Goal: Book appointment/travel/reservation

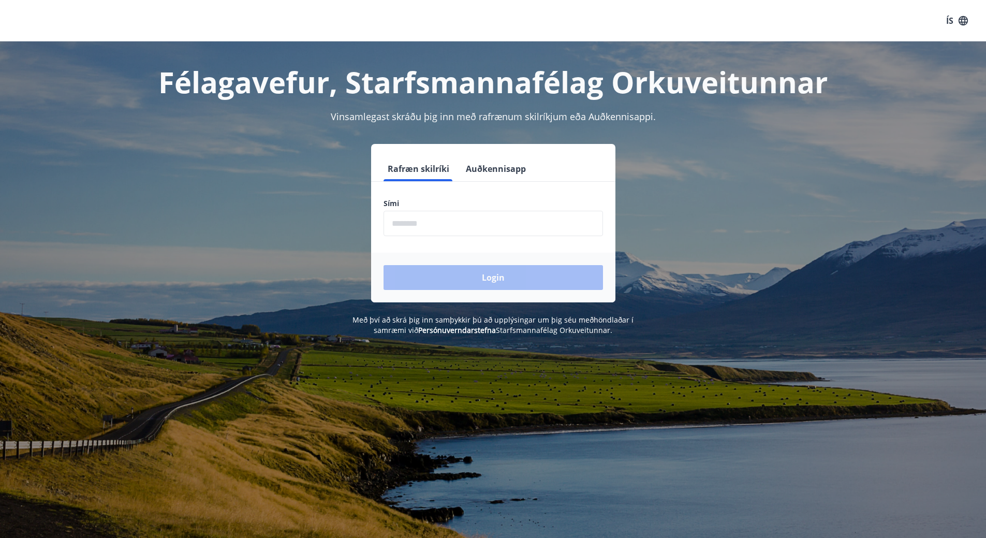
click at [402, 228] on input "phone" at bounding box center [493, 223] width 219 height 25
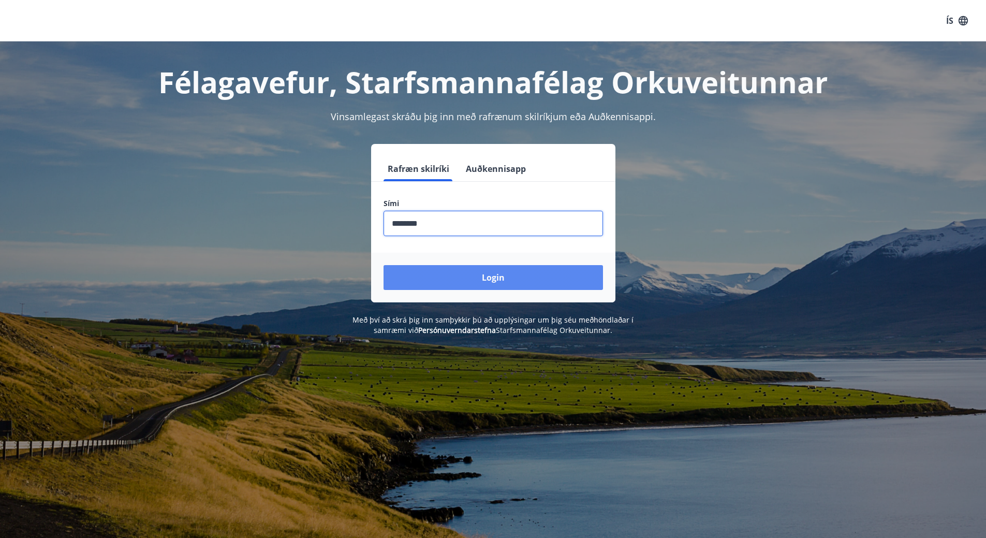
type input "********"
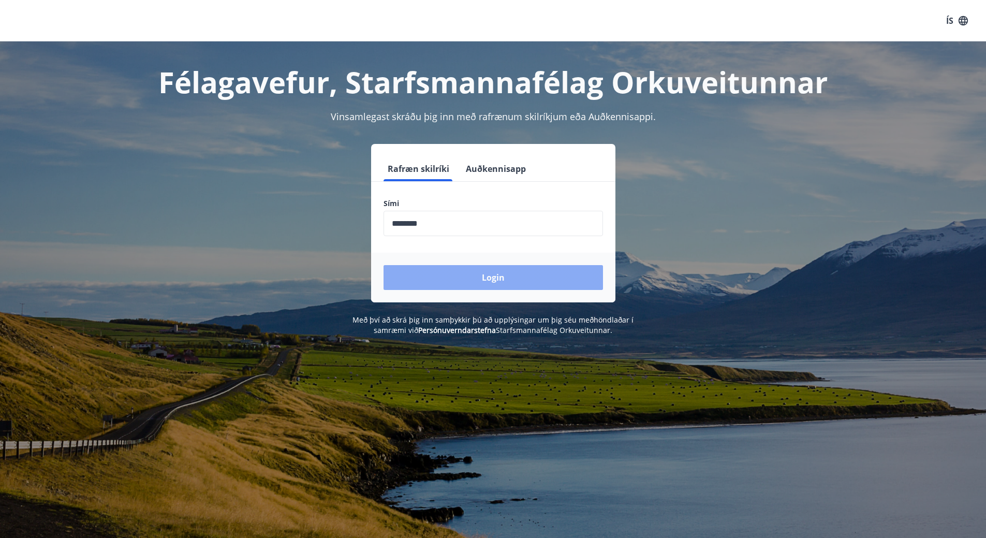
click at [430, 283] on button "Login" at bounding box center [493, 277] width 219 height 25
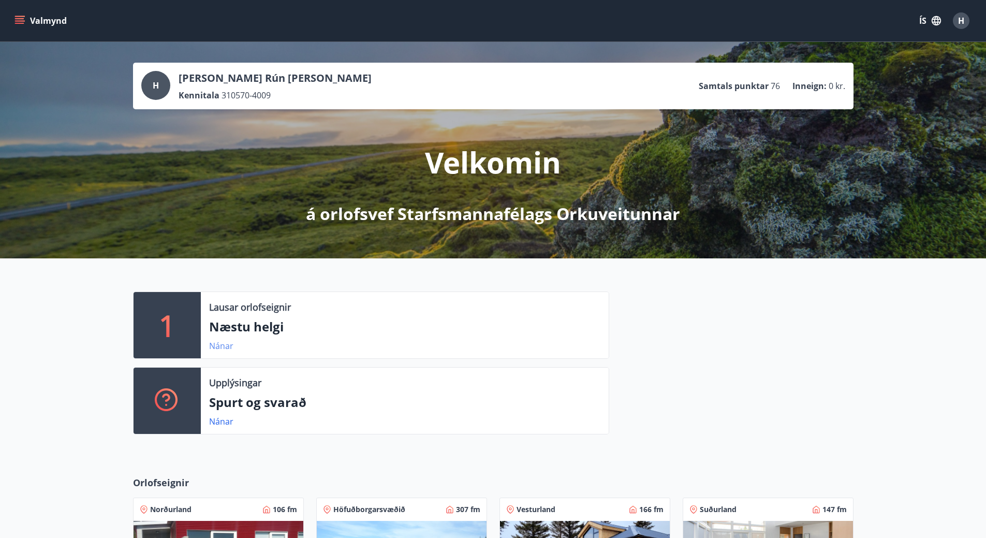
click at [223, 346] on link "Nánar" at bounding box center [221, 345] width 24 height 11
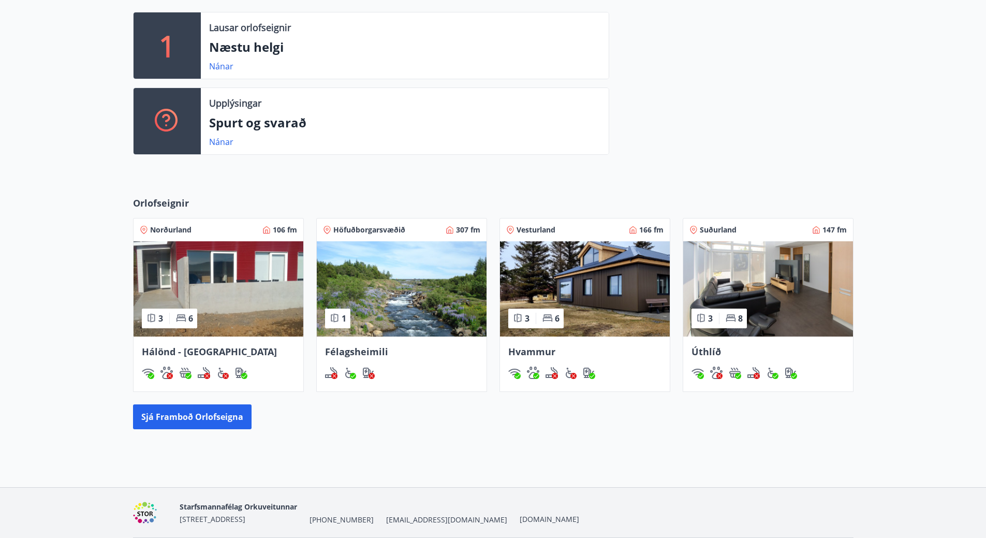
scroll to position [316, 0]
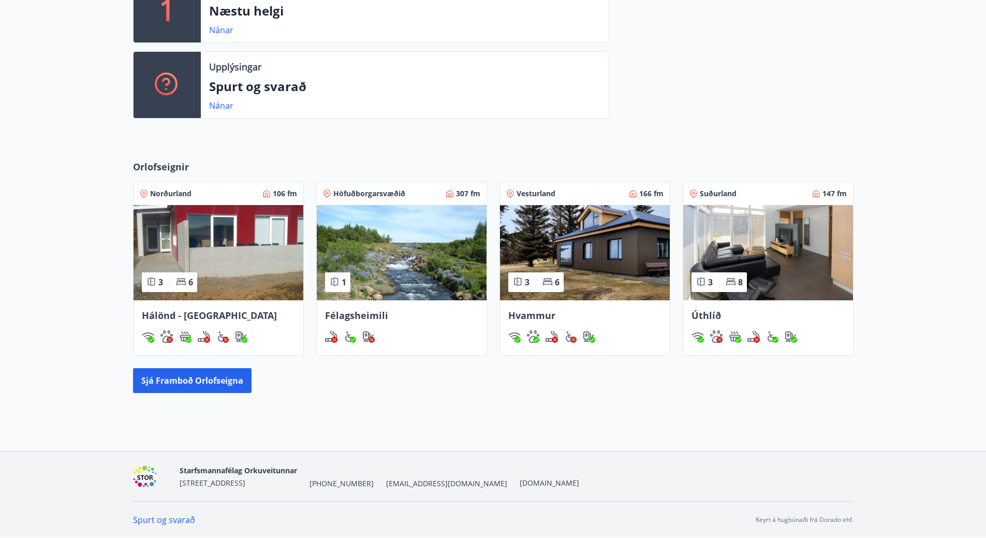
click at [725, 231] on img at bounding box center [768, 252] width 170 height 95
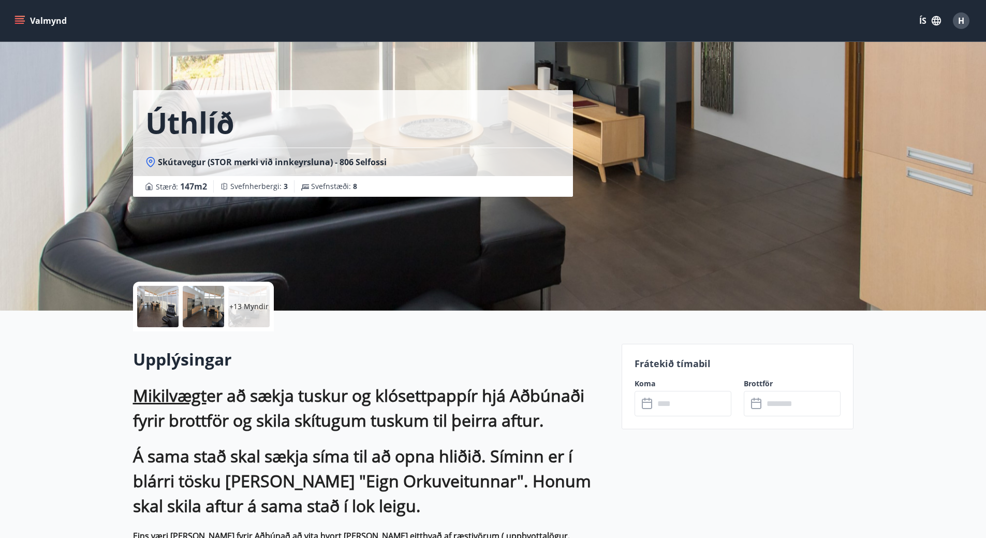
click at [19, 18] on icon "menu" at bounding box center [19, 18] width 9 height 1
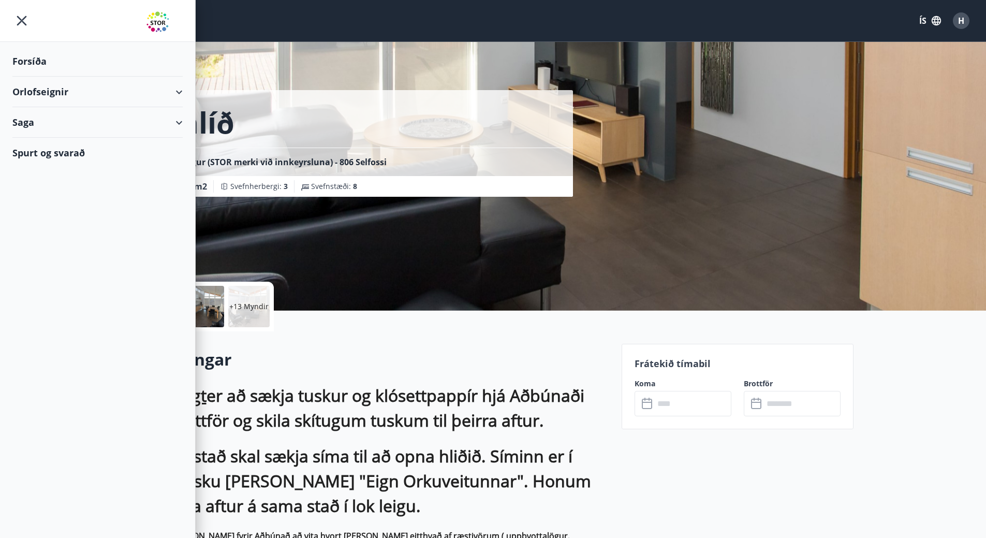
click at [49, 90] on div "Orlofseignir" at bounding box center [97, 92] width 170 height 31
click at [35, 111] on div "Framboð" at bounding box center [98, 118] width 154 height 22
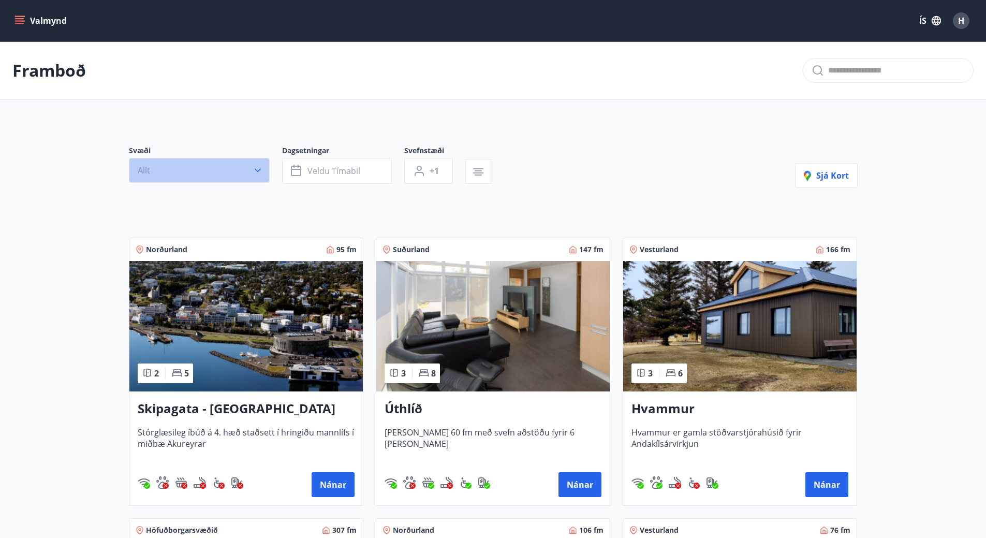
click at [259, 169] on icon "button" at bounding box center [258, 171] width 6 height 4
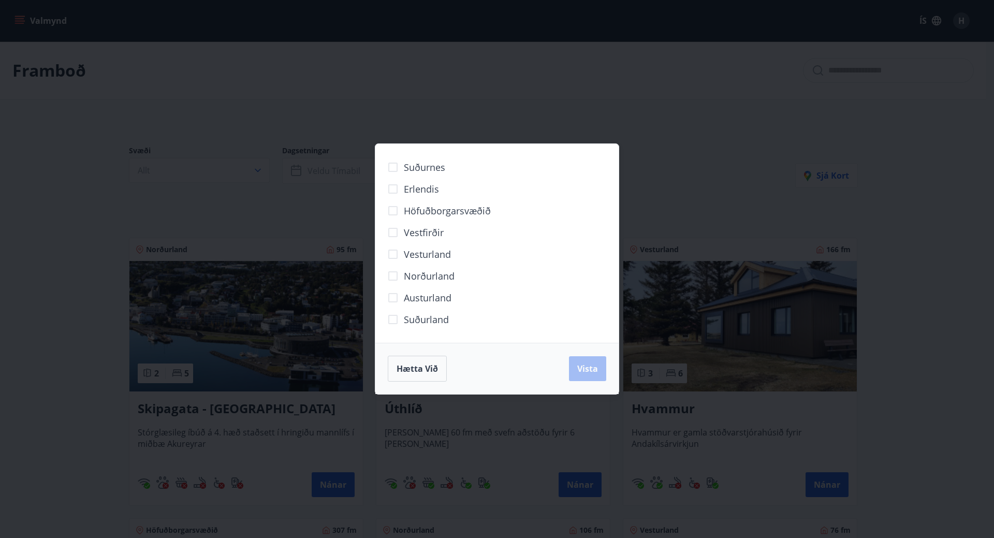
click at [58, 199] on div "Suðurnes Erlendis Höfuðborgarsvæðið [GEOGRAPHIC_DATA] [GEOGRAPHIC_DATA] [GEOGRA…" at bounding box center [497, 269] width 994 height 538
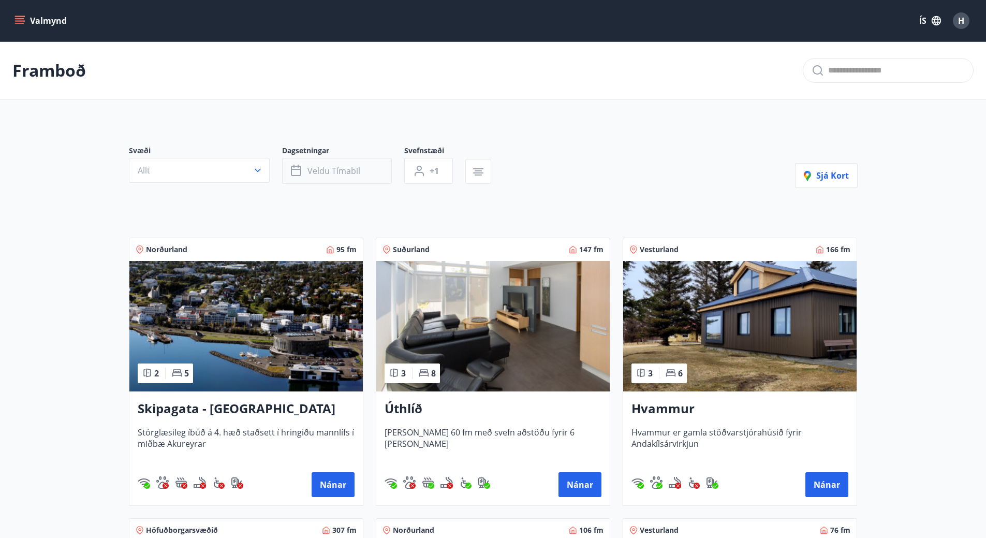
click at [356, 175] on span "Veldu tímabil" at bounding box center [333, 170] width 53 height 11
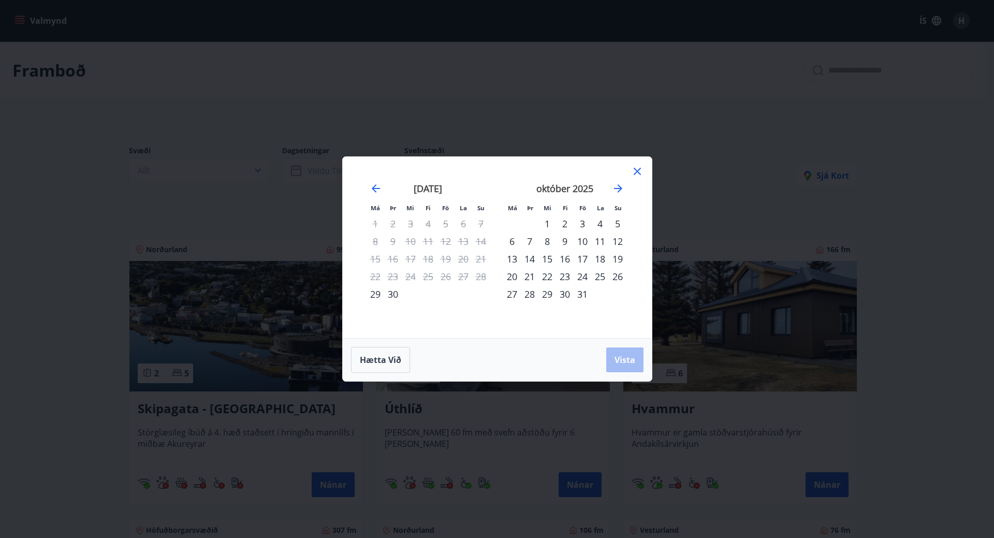
click at [295, 80] on div "Má Þr Mi Fi Fö La Su Má Þr Mi Fi Fö La Su [DATE] 1 2 3 4 5 6 7 8 9 10 11 12 13 …" at bounding box center [497, 269] width 994 height 538
click at [547, 240] on div "8" at bounding box center [547, 241] width 18 height 18
click at [637, 171] on icon at bounding box center [637, 171] width 7 height 7
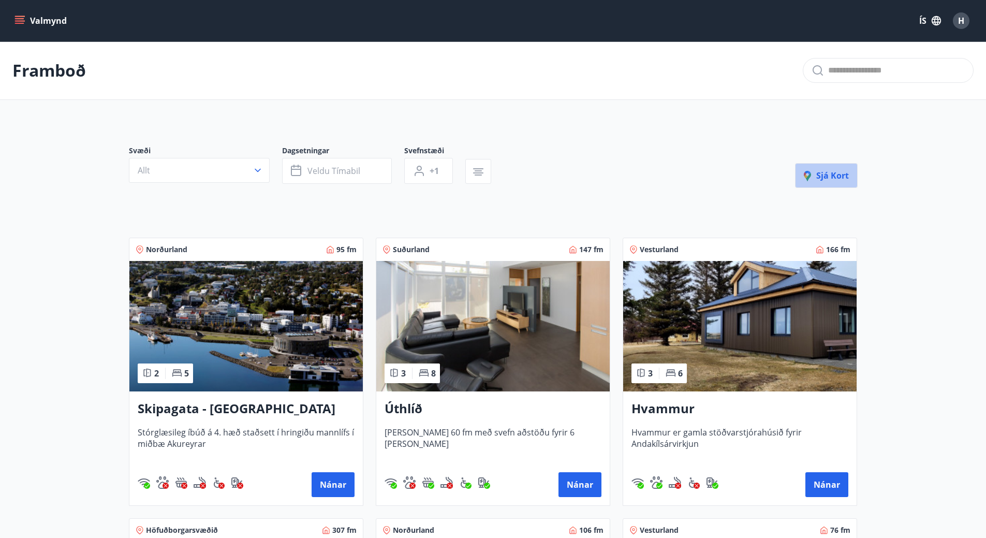
click at [827, 176] on span "Sjá kort" at bounding box center [826, 175] width 45 height 11
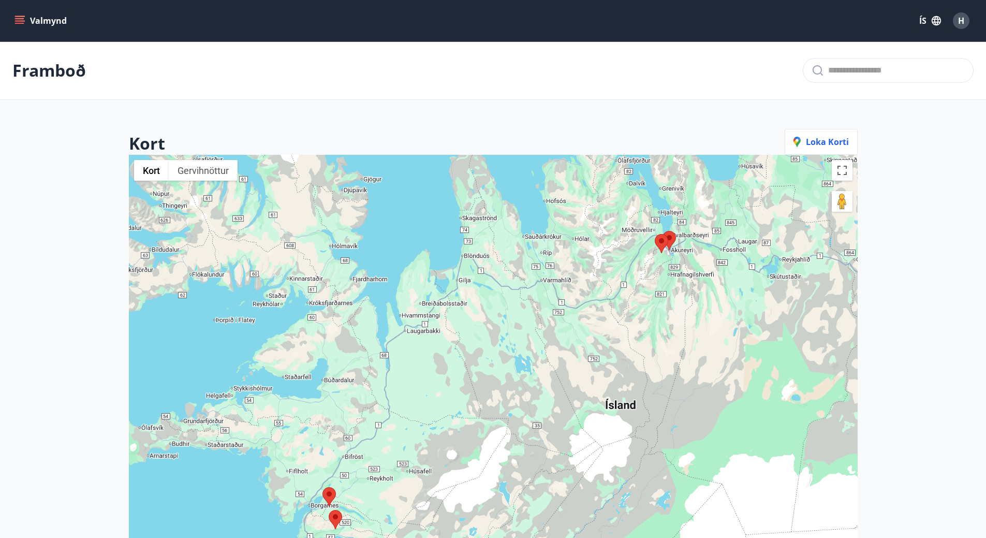
click at [43, 20] on button "Valmynd" at bounding box center [41, 20] width 58 height 19
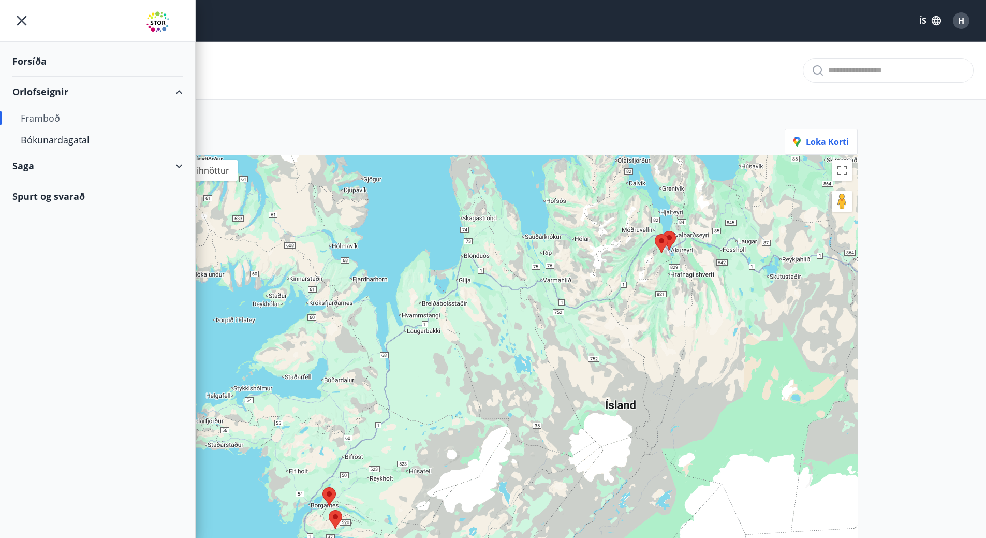
click at [46, 116] on div "Framboð" at bounding box center [98, 118] width 154 height 22
click at [40, 119] on div "Framboð" at bounding box center [98, 118] width 154 height 22
click at [34, 59] on div "Forsíða" at bounding box center [97, 61] width 170 height 31
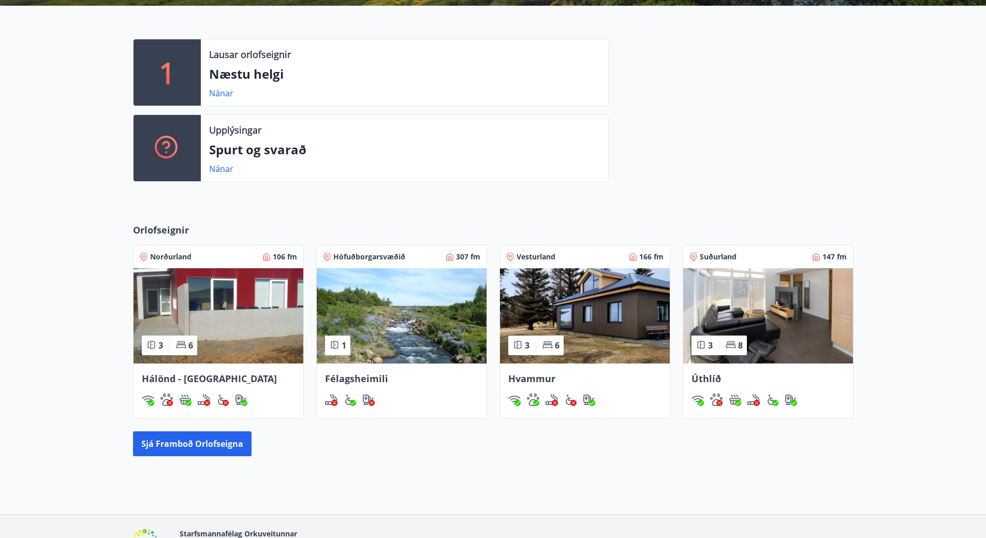
scroll to position [316, 0]
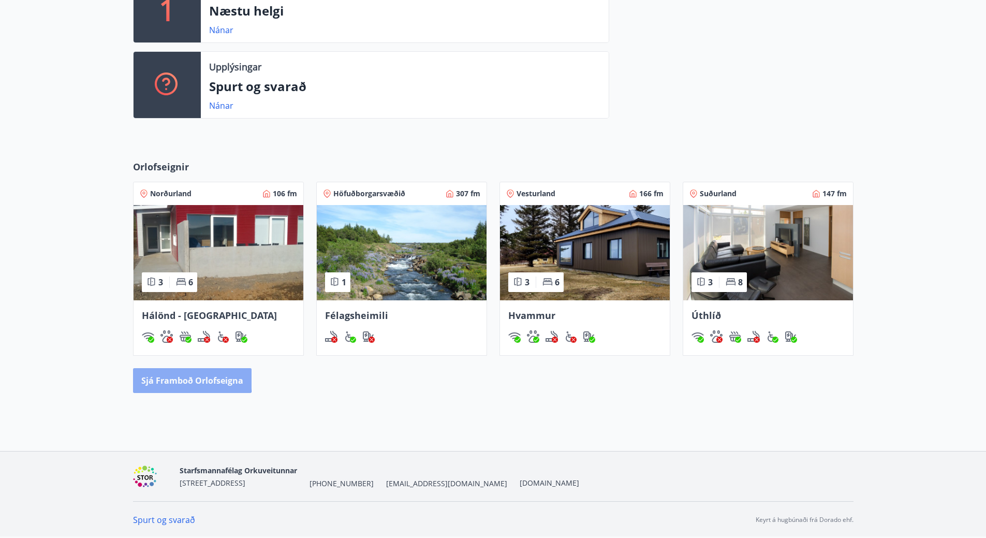
click at [160, 378] on button "Sjá framboð orlofseigna" at bounding box center [192, 380] width 119 height 25
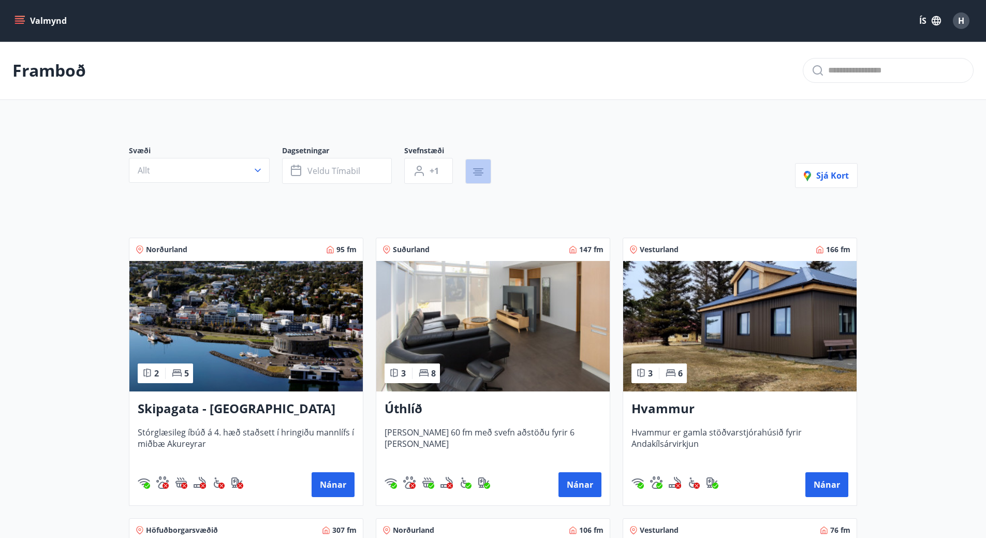
click at [479, 170] on icon "button" at bounding box center [478, 170] width 7 height 1
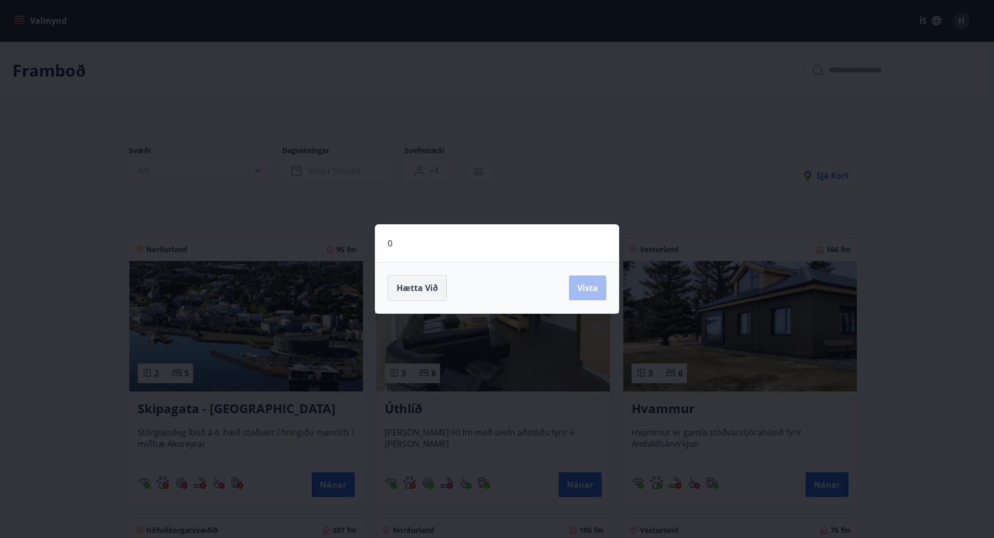
click at [409, 295] on button "Hætta við" at bounding box center [417, 288] width 59 height 26
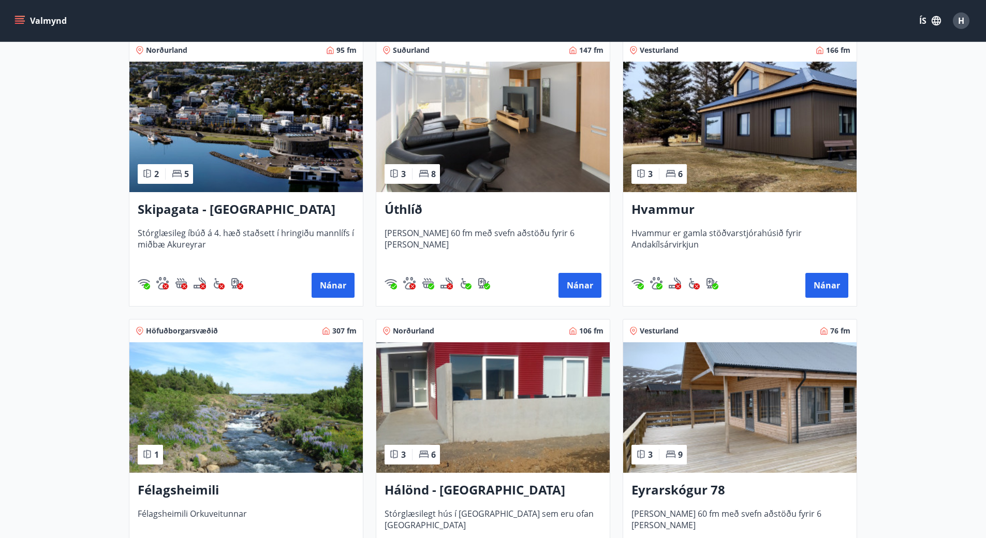
scroll to position [195, 0]
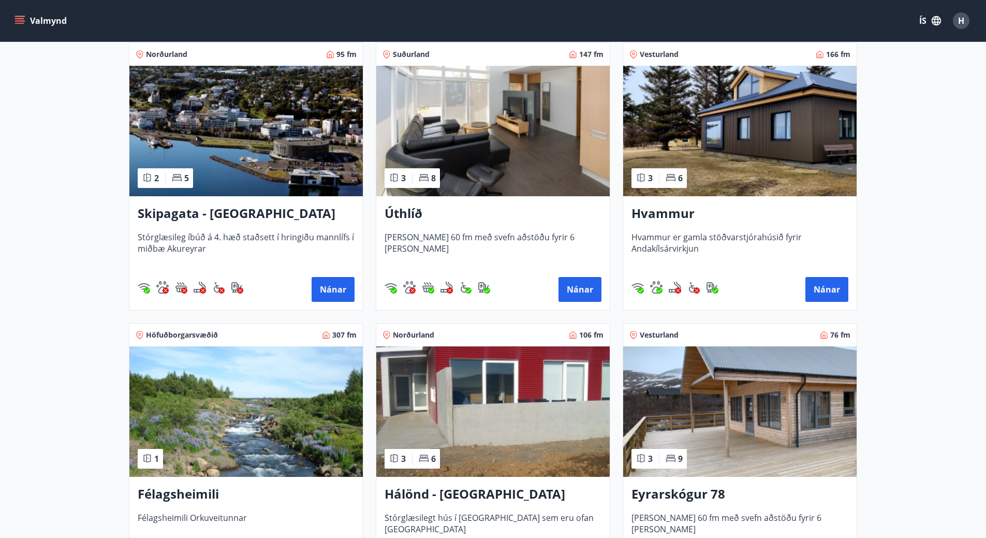
click at [496, 118] on img at bounding box center [492, 131] width 233 height 130
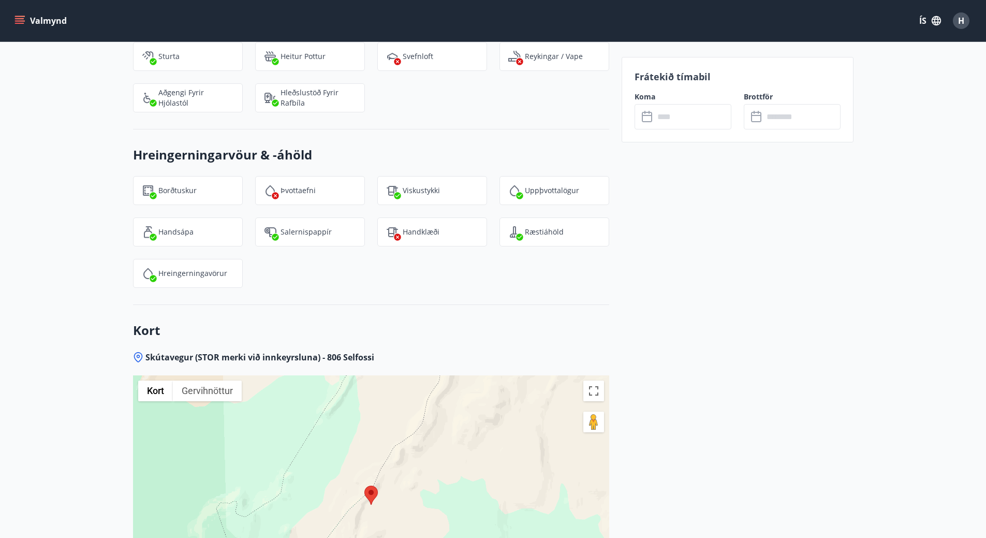
scroll to position [1817, 0]
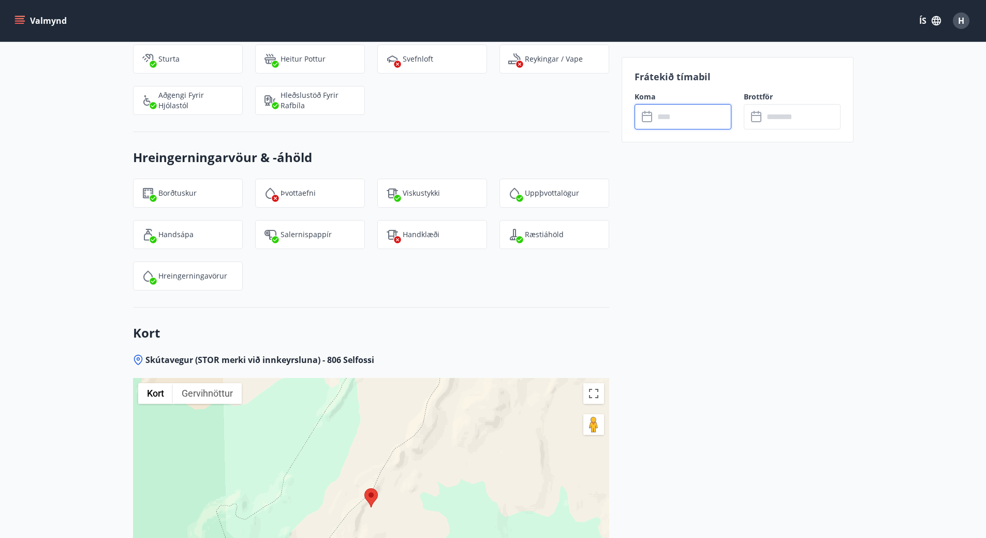
click at [664, 116] on input "text" at bounding box center [692, 116] width 77 height 25
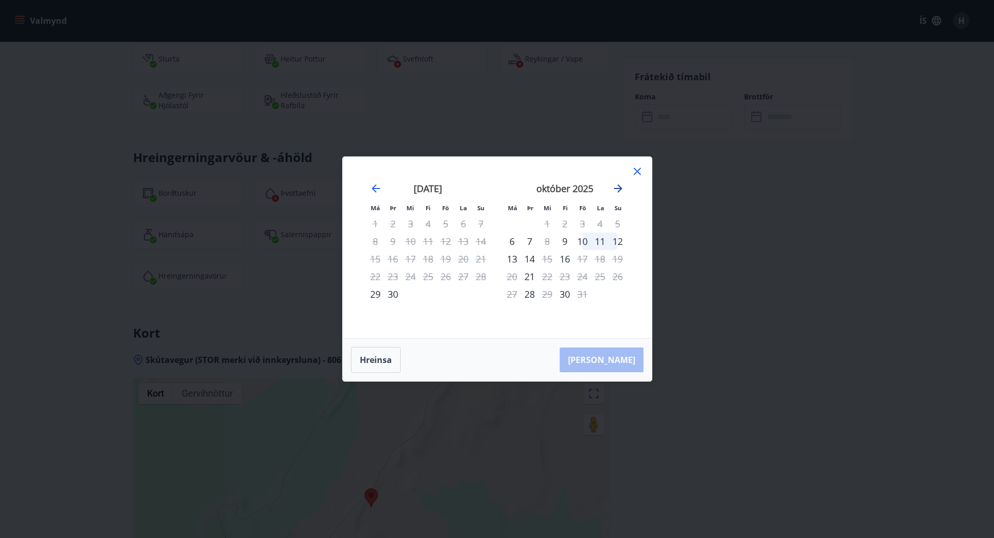
click at [620, 189] on icon "Move forward to switch to the next month." at bounding box center [618, 188] width 8 height 8
click at [376, 187] on icon "Move backward to switch to the previous month." at bounding box center [376, 188] width 12 height 12
click at [618, 189] on icon "Move forward to switch to the next month." at bounding box center [618, 188] width 8 height 8
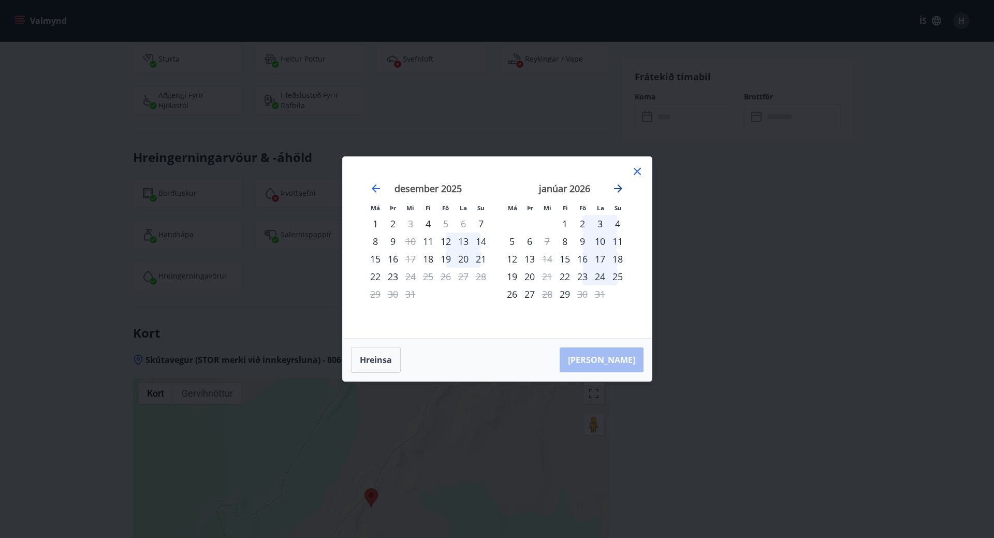
click at [619, 188] on icon "Move forward to switch to the next month." at bounding box center [618, 188] width 8 height 8
click at [620, 187] on icon "Move forward to switch to the next month." at bounding box center [618, 188] width 8 height 8
click at [640, 169] on icon at bounding box center [637, 171] width 12 height 12
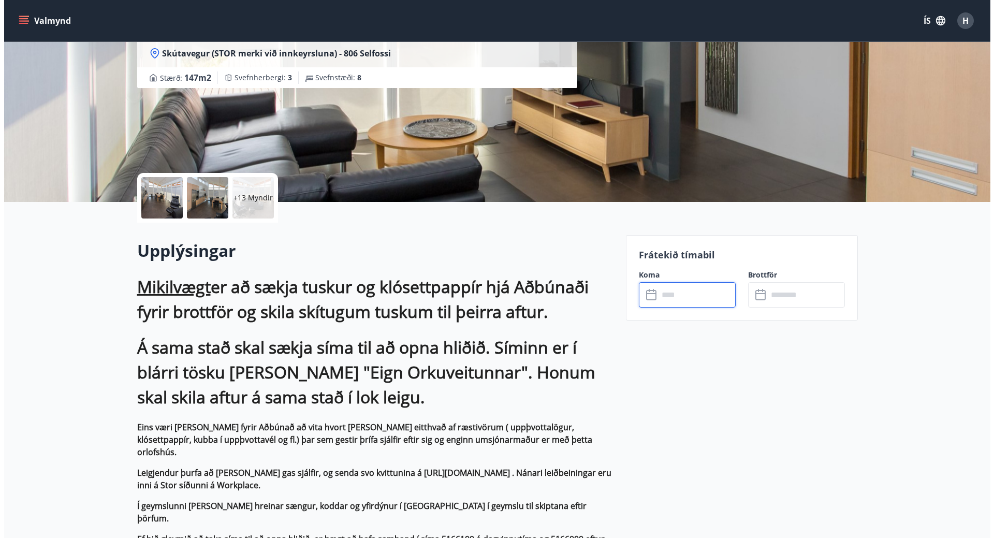
scroll to position [0, 0]
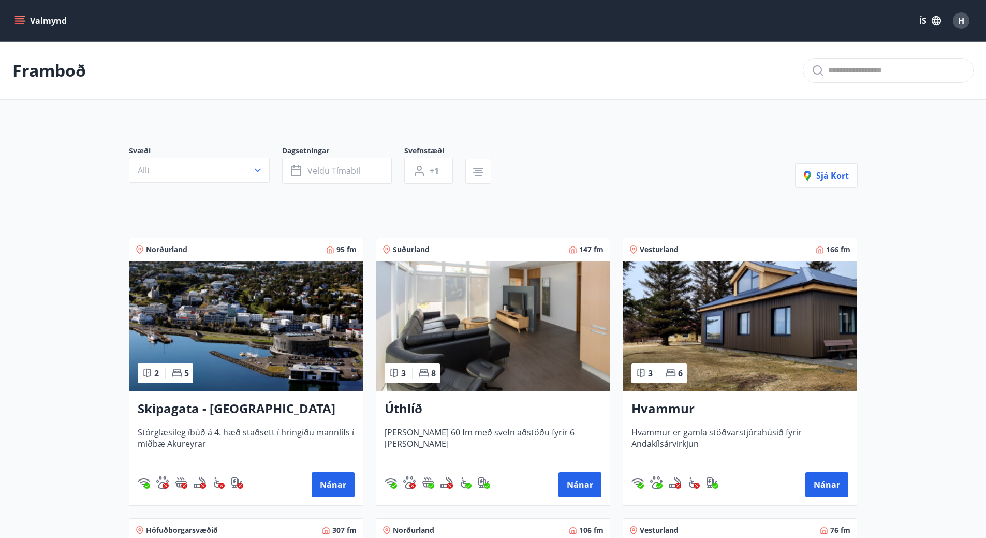
click at [750, 316] on img at bounding box center [739, 326] width 233 height 130
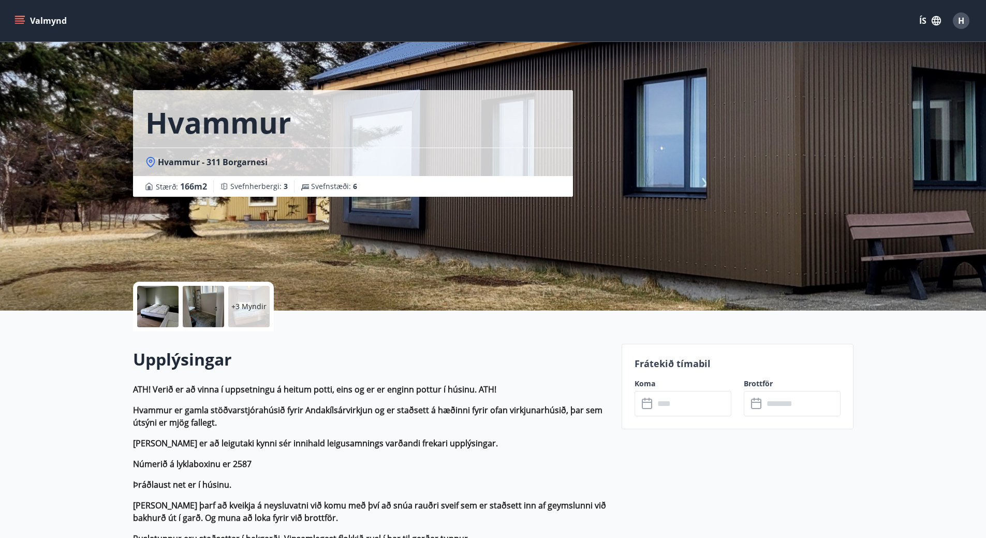
click at [191, 298] on div at bounding box center [203, 306] width 41 height 41
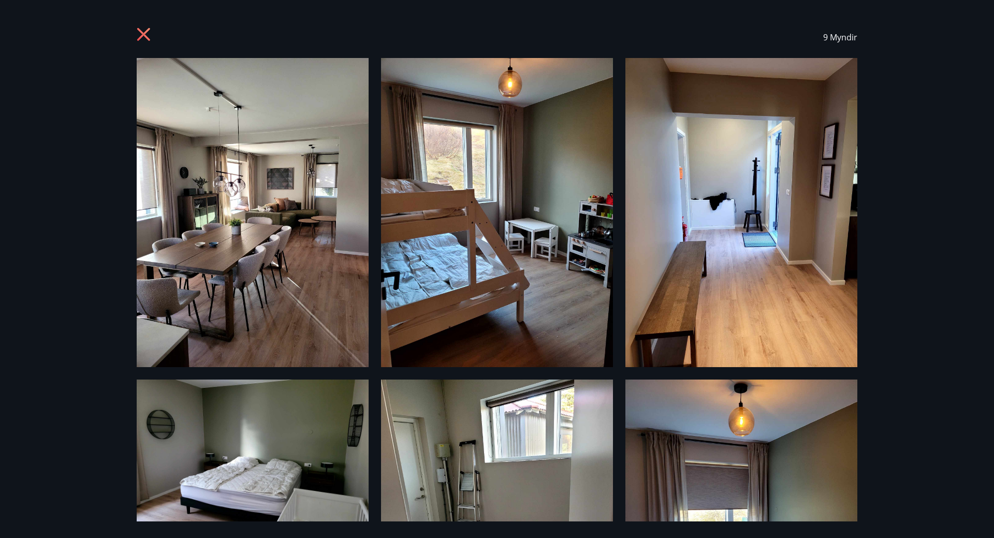
click at [145, 33] on icon at bounding box center [143, 34] width 13 height 13
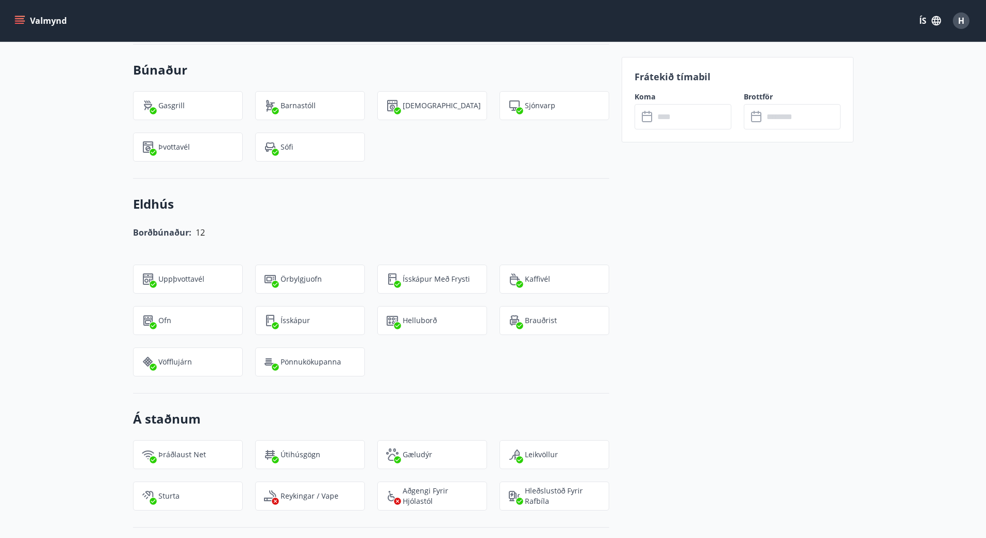
scroll to position [2331, 0]
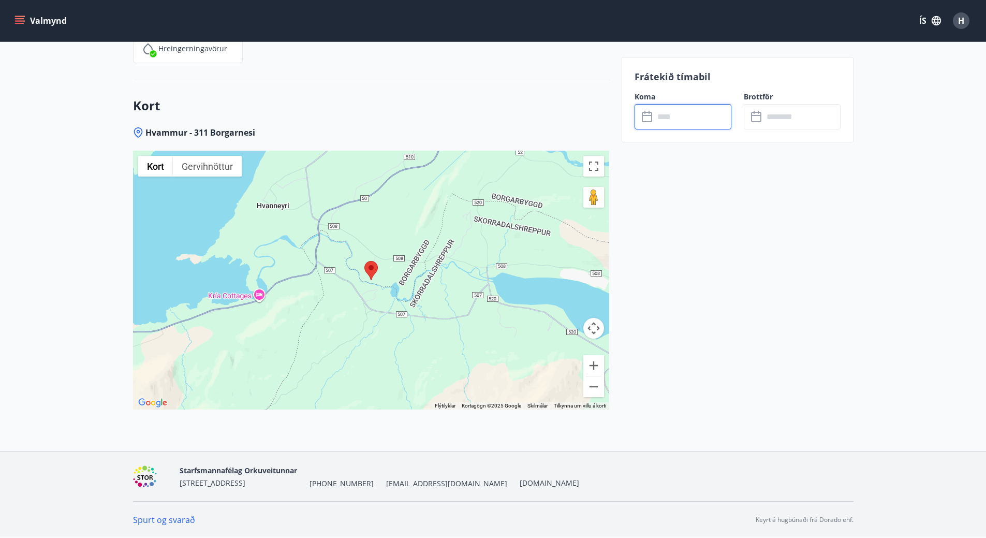
click at [691, 116] on input "text" at bounding box center [692, 116] width 77 height 25
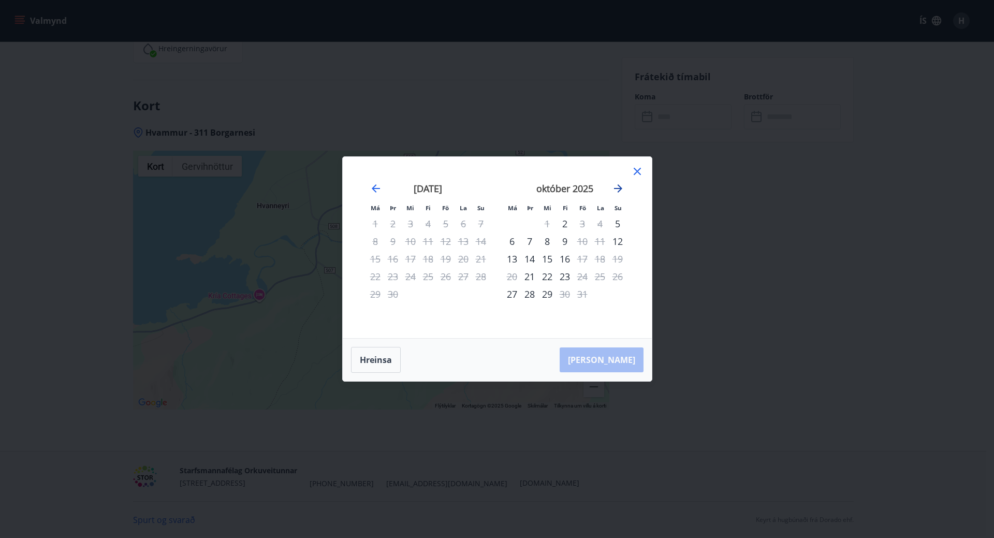
click at [616, 188] on icon "Move forward to switch to the next month." at bounding box center [618, 188] width 8 height 8
click at [374, 186] on icon "Move backward to switch to the previous month." at bounding box center [376, 188] width 12 height 12
click at [634, 167] on icon at bounding box center [637, 171] width 12 height 12
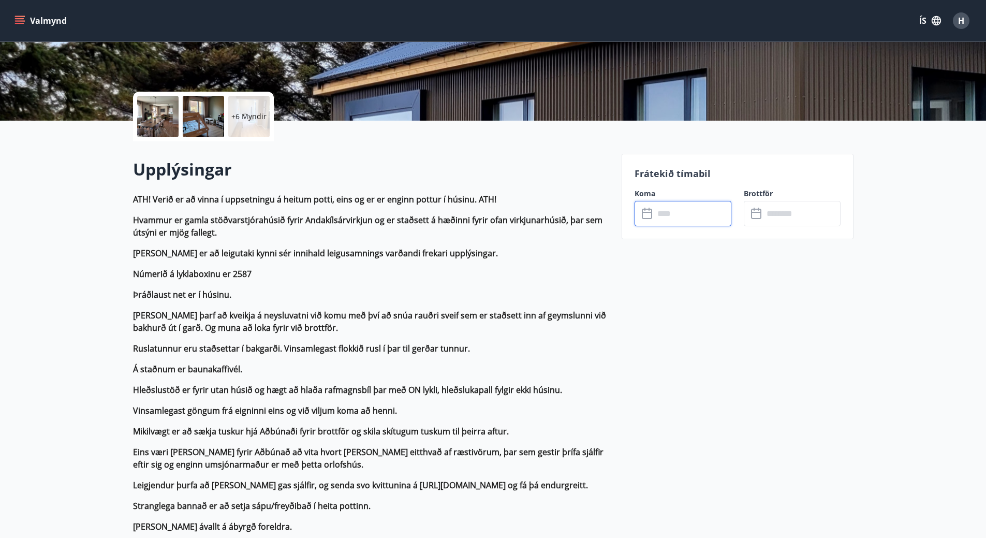
scroll to position [0, 0]
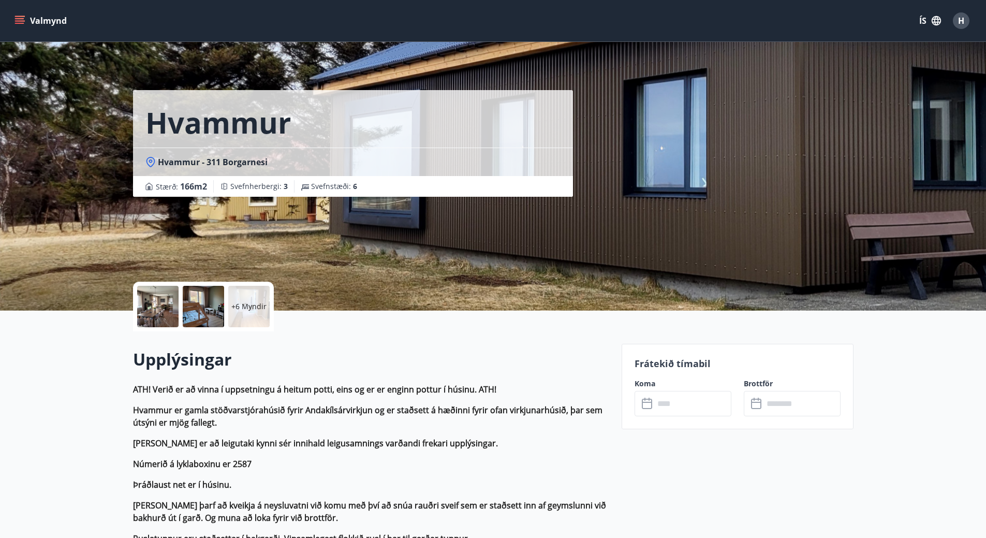
click at [18, 20] on icon "menu" at bounding box center [19, 21] width 10 height 10
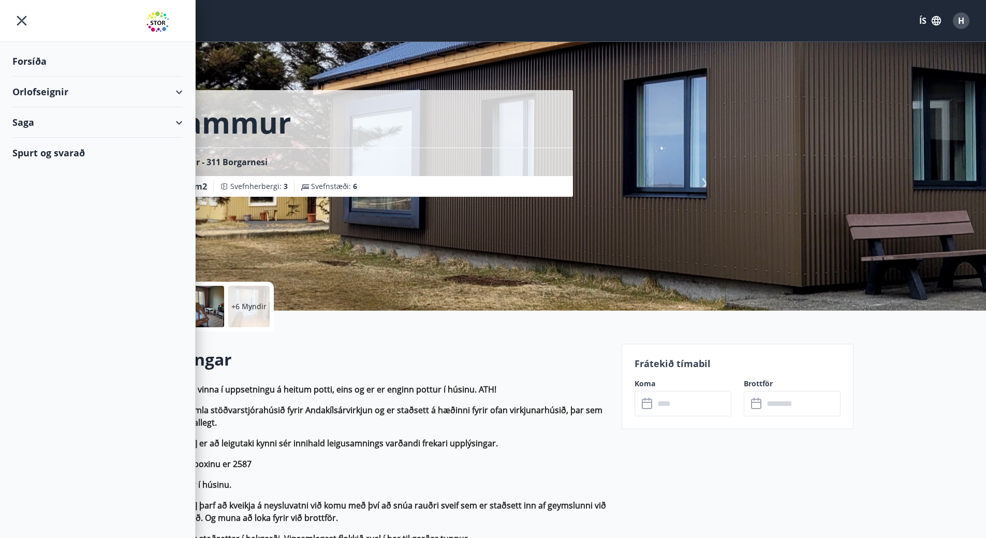
click at [29, 60] on div "Forsíða" at bounding box center [97, 61] width 170 height 31
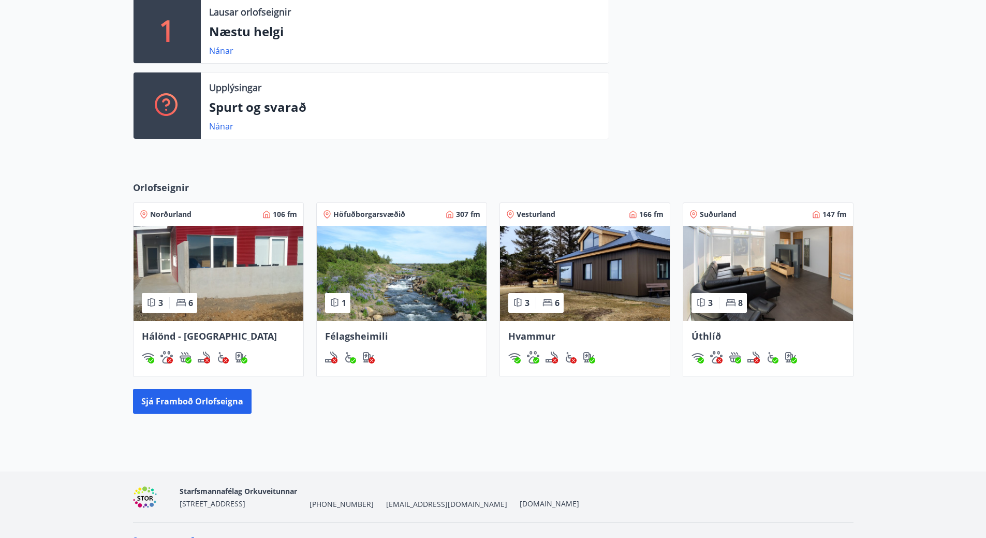
scroll to position [316, 0]
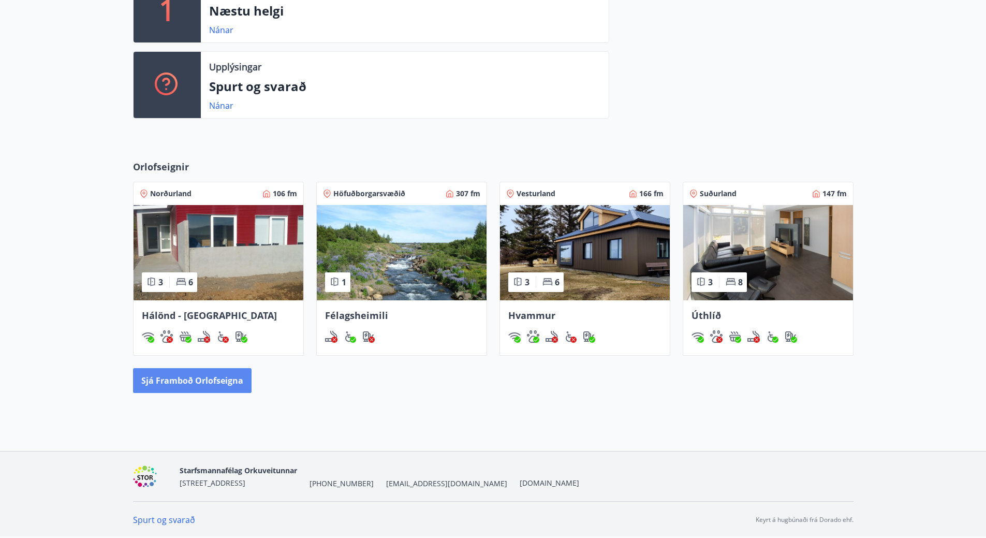
click at [166, 378] on button "Sjá framboð orlofseigna" at bounding box center [192, 380] width 119 height 25
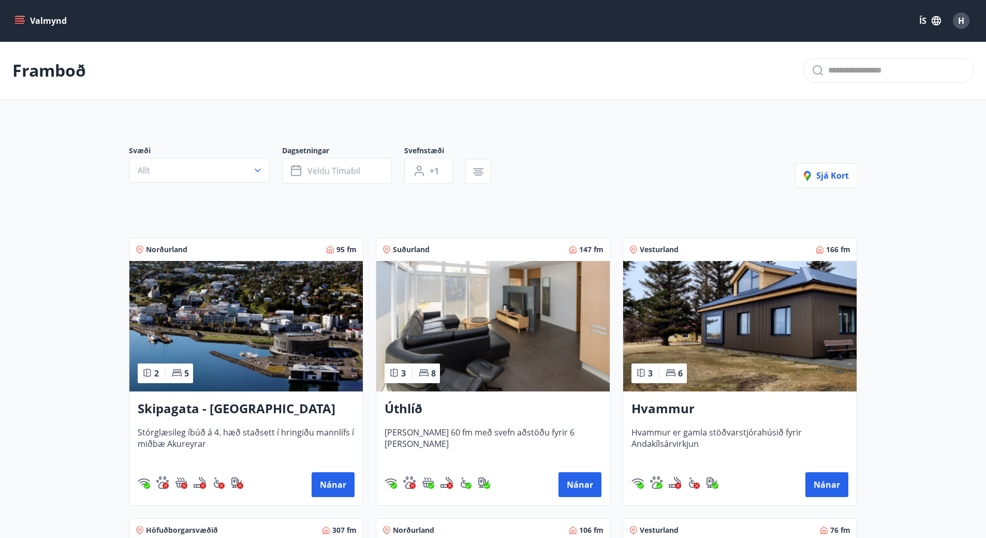
click at [729, 337] on img at bounding box center [739, 326] width 233 height 130
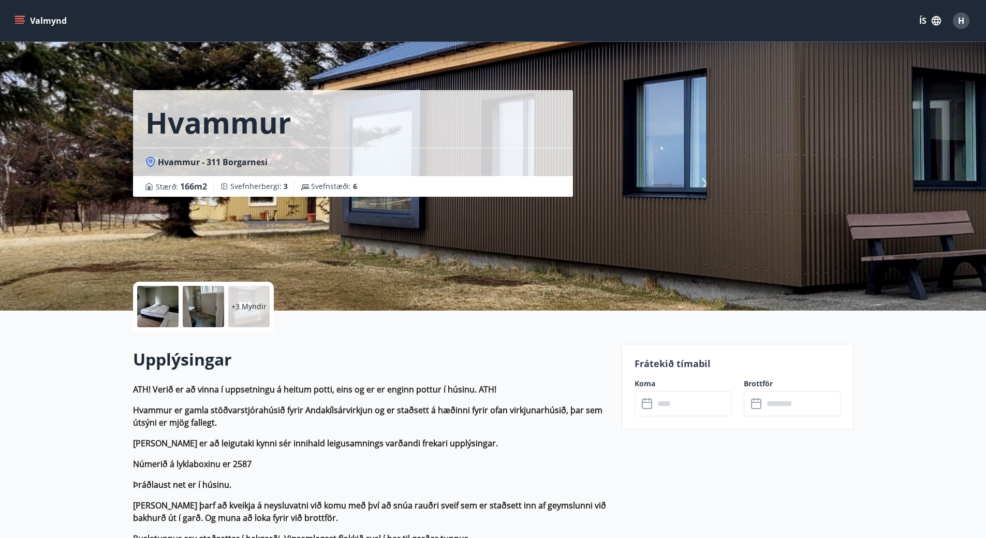
click at [247, 305] on p "+3 Myndir" at bounding box center [248, 306] width 35 height 10
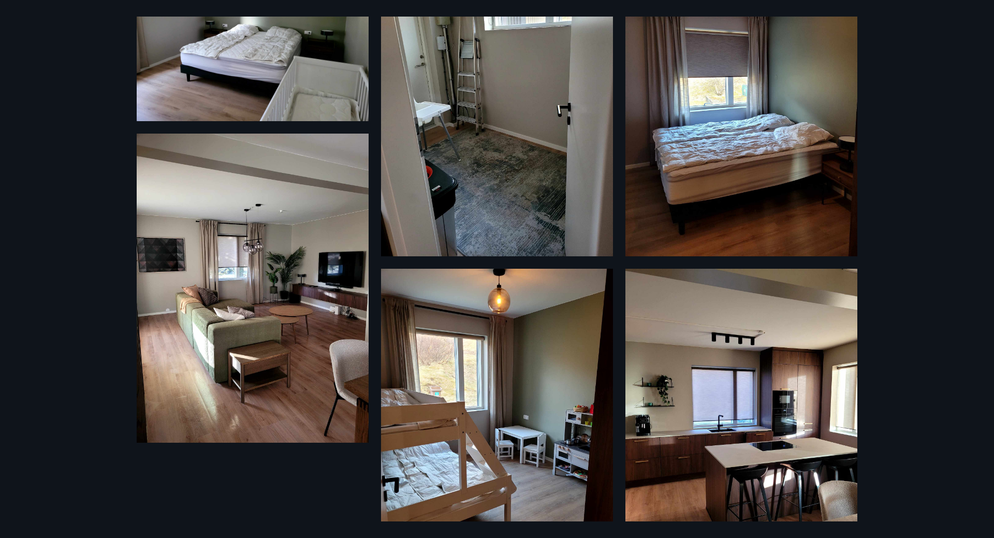
scroll to position [492, 0]
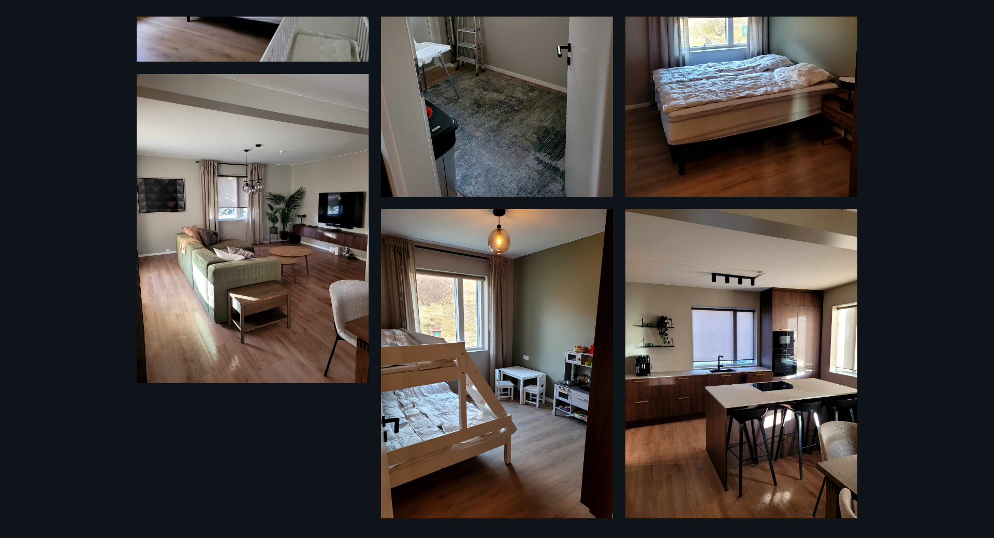
click at [699, 360] on img at bounding box center [741, 363] width 232 height 309
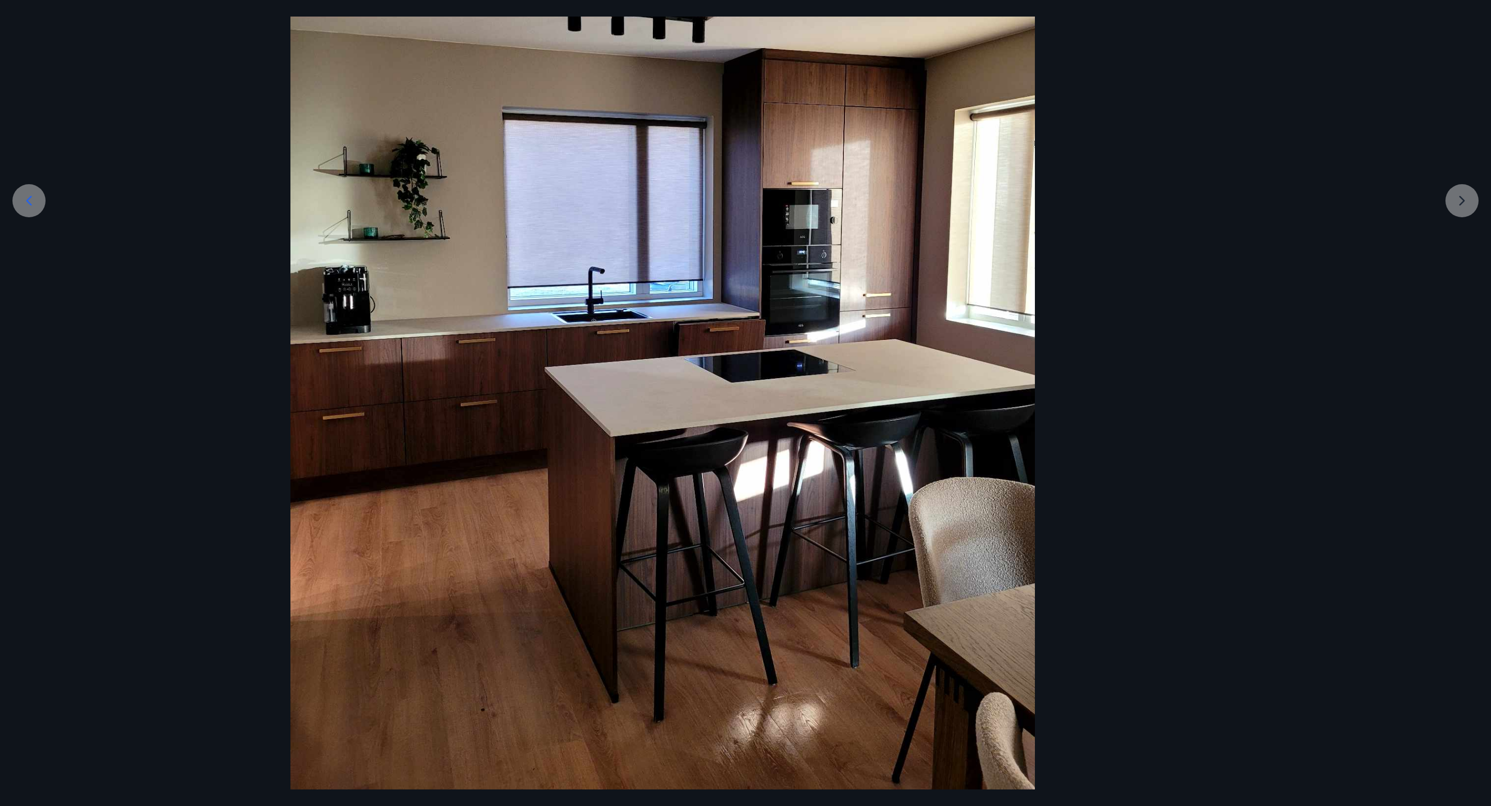
scroll to position [260, 0]
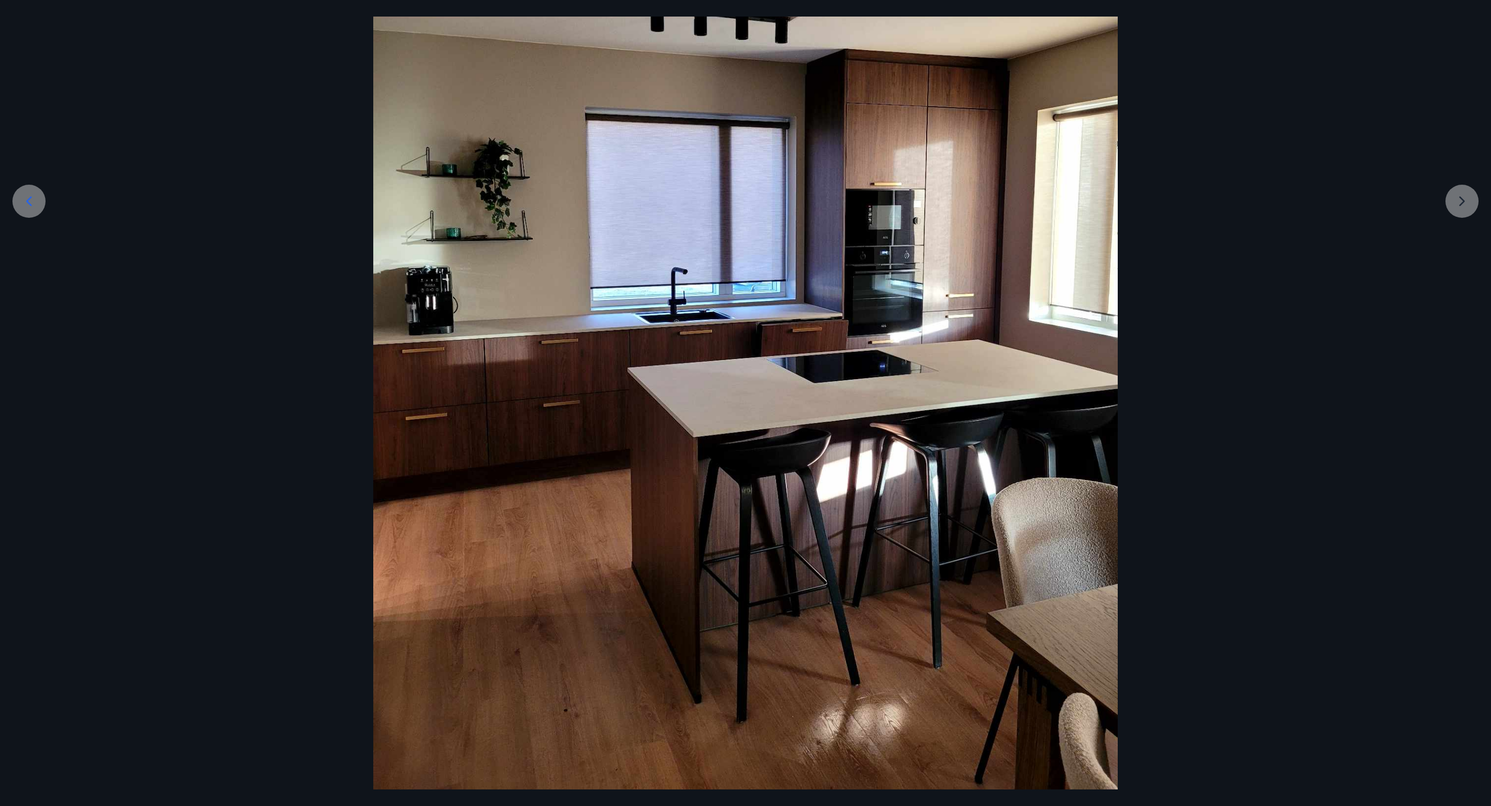
click at [30, 202] on icon at bounding box center [29, 201] width 17 height 17
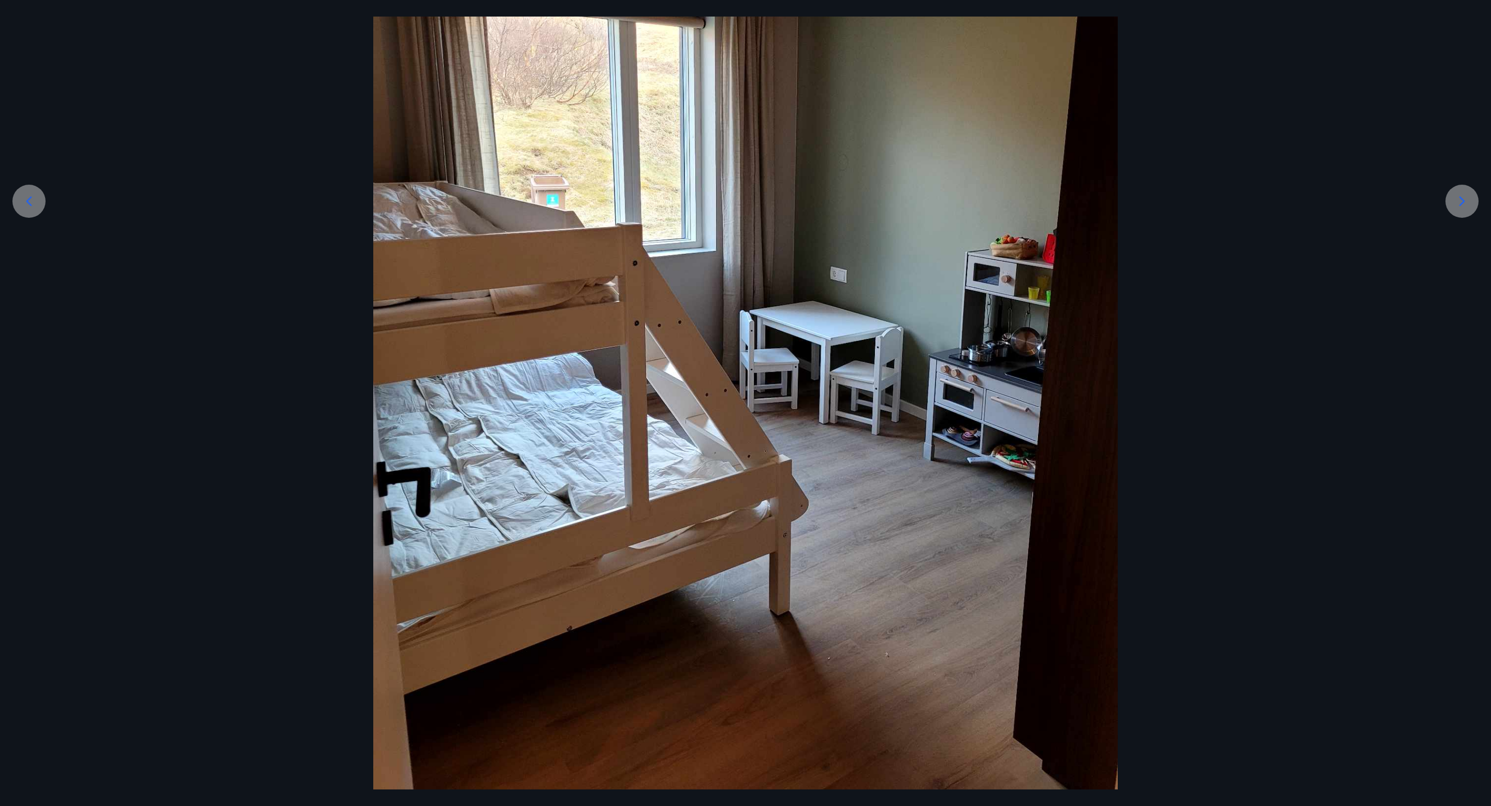
click at [30, 202] on icon at bounding box center [29, 201] width 17 height 17
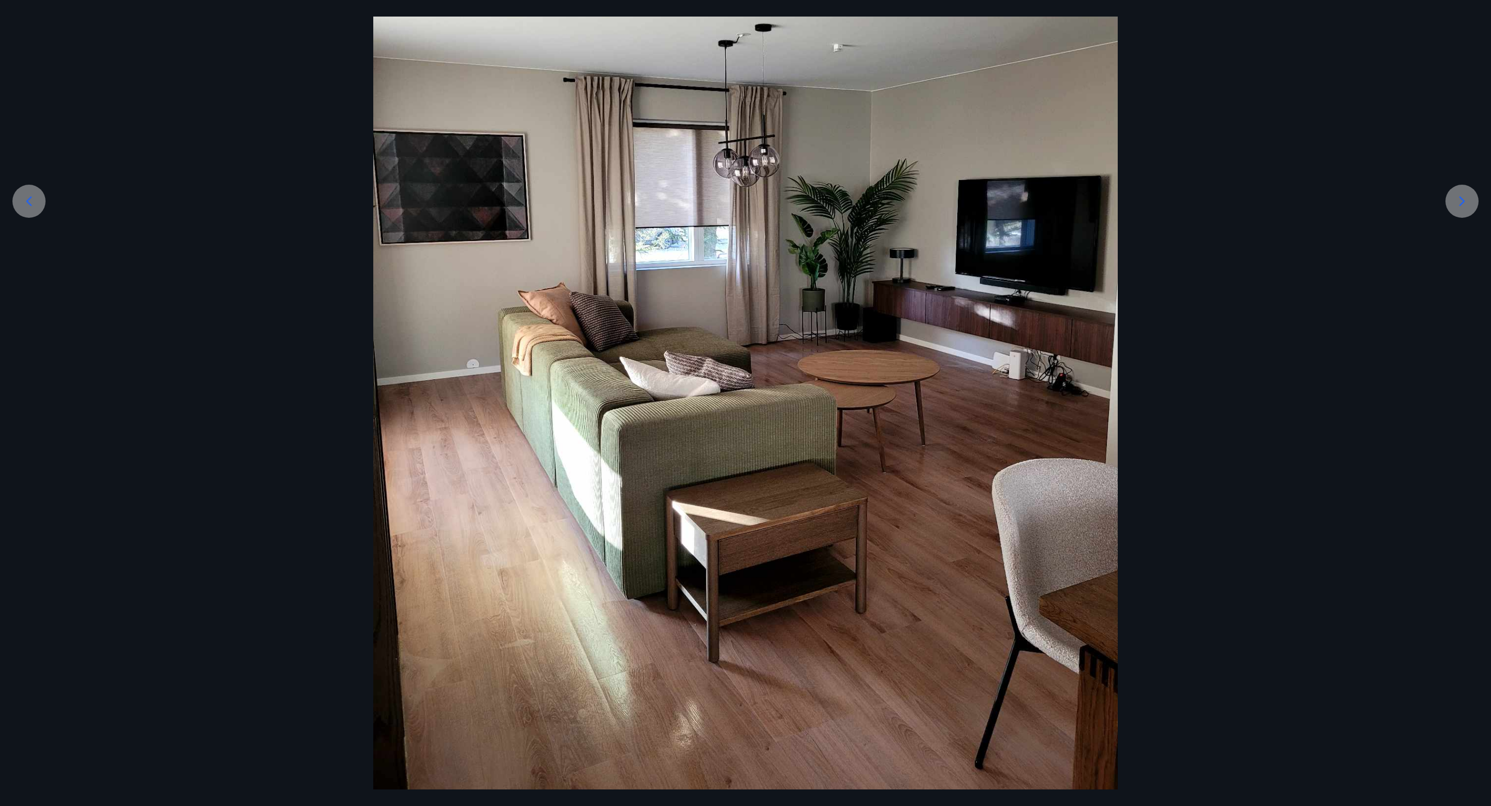
click at [30, 202] on icon at bounding box center [29, 201] width 17 height 17
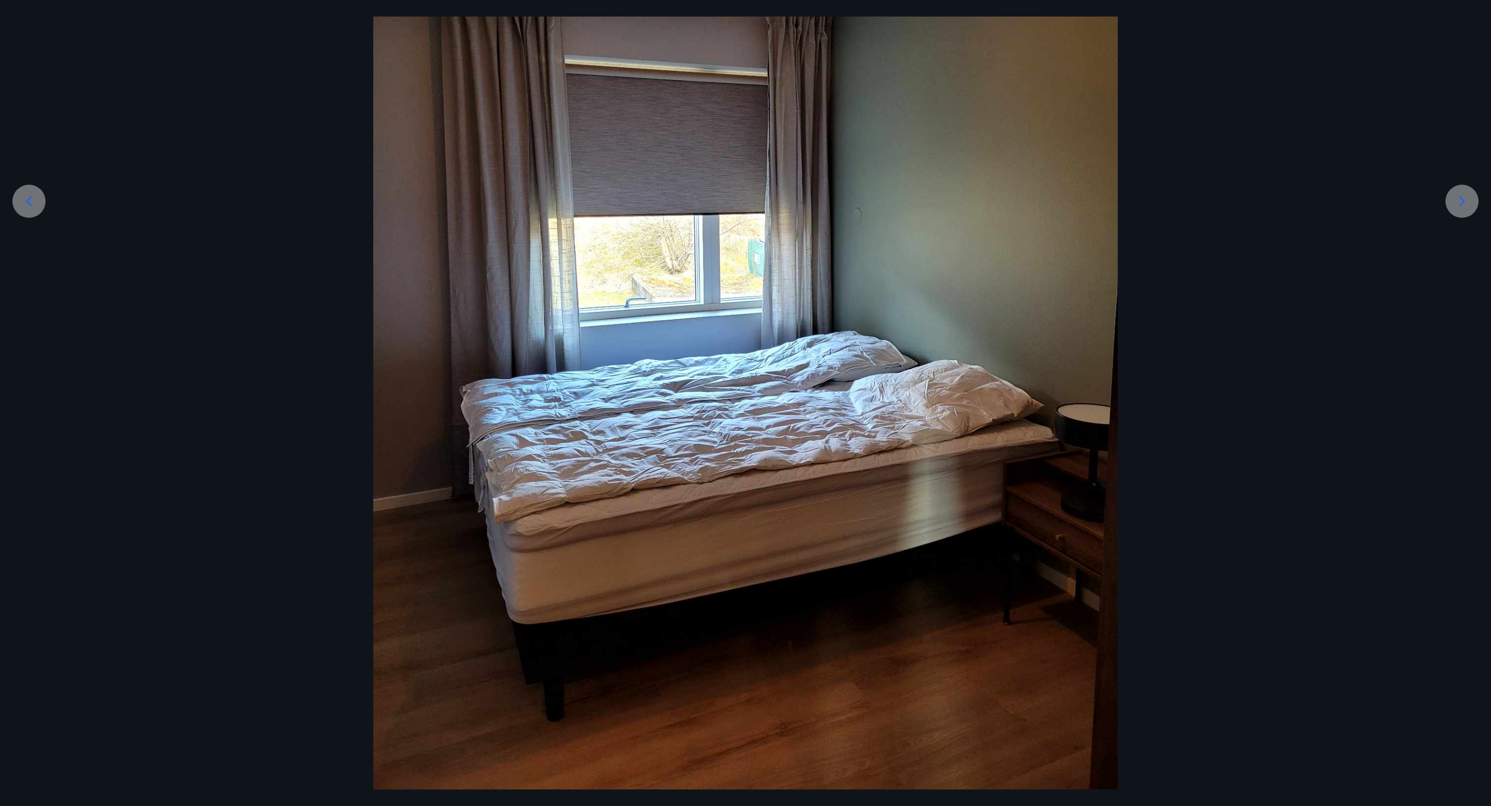
click at [30, 202] on icon at bounding box center [29, 201] width 17 height 17
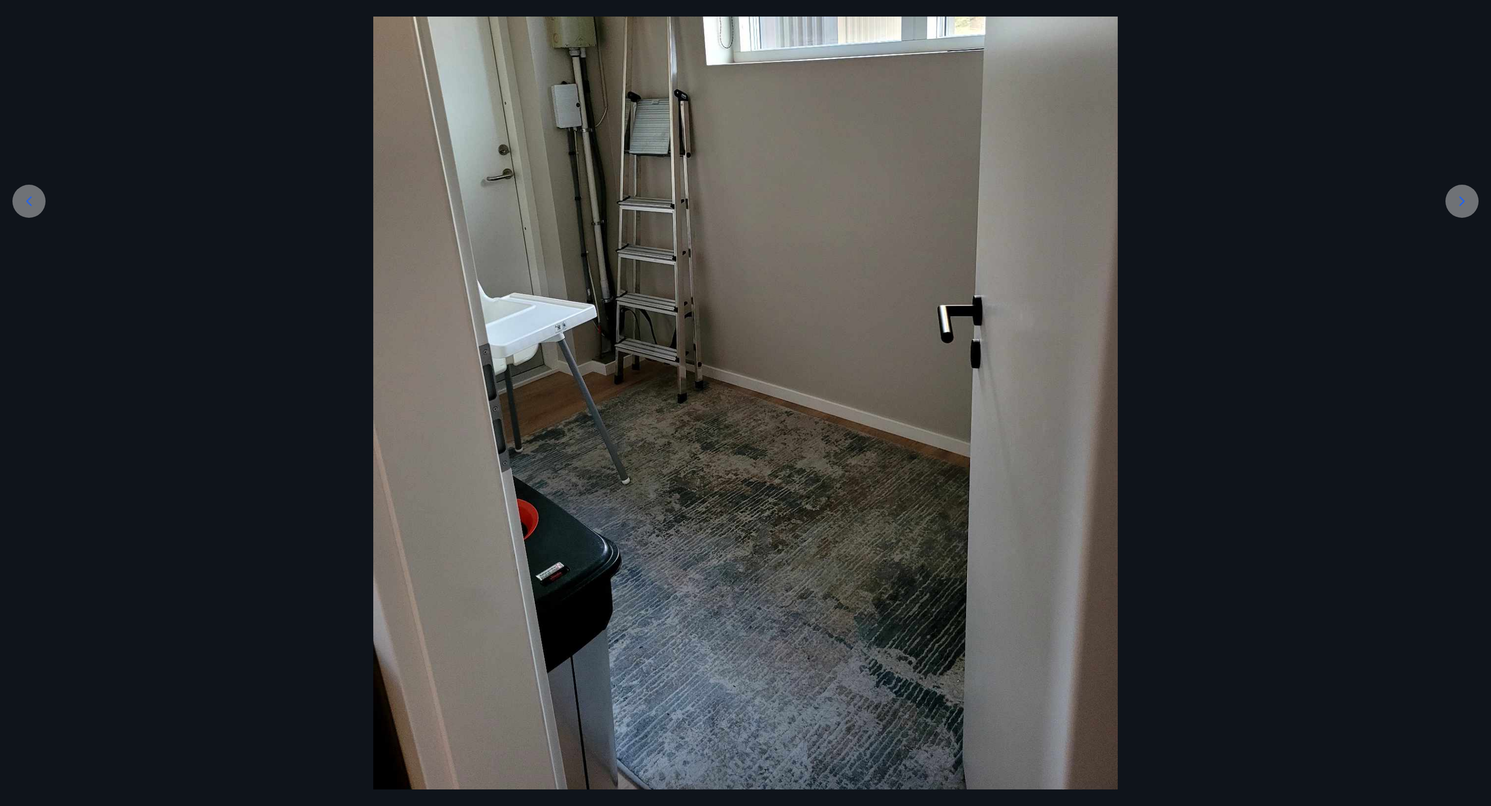
click at [30, 202] on icon at bounding box center [29, 201] width 17 height 17
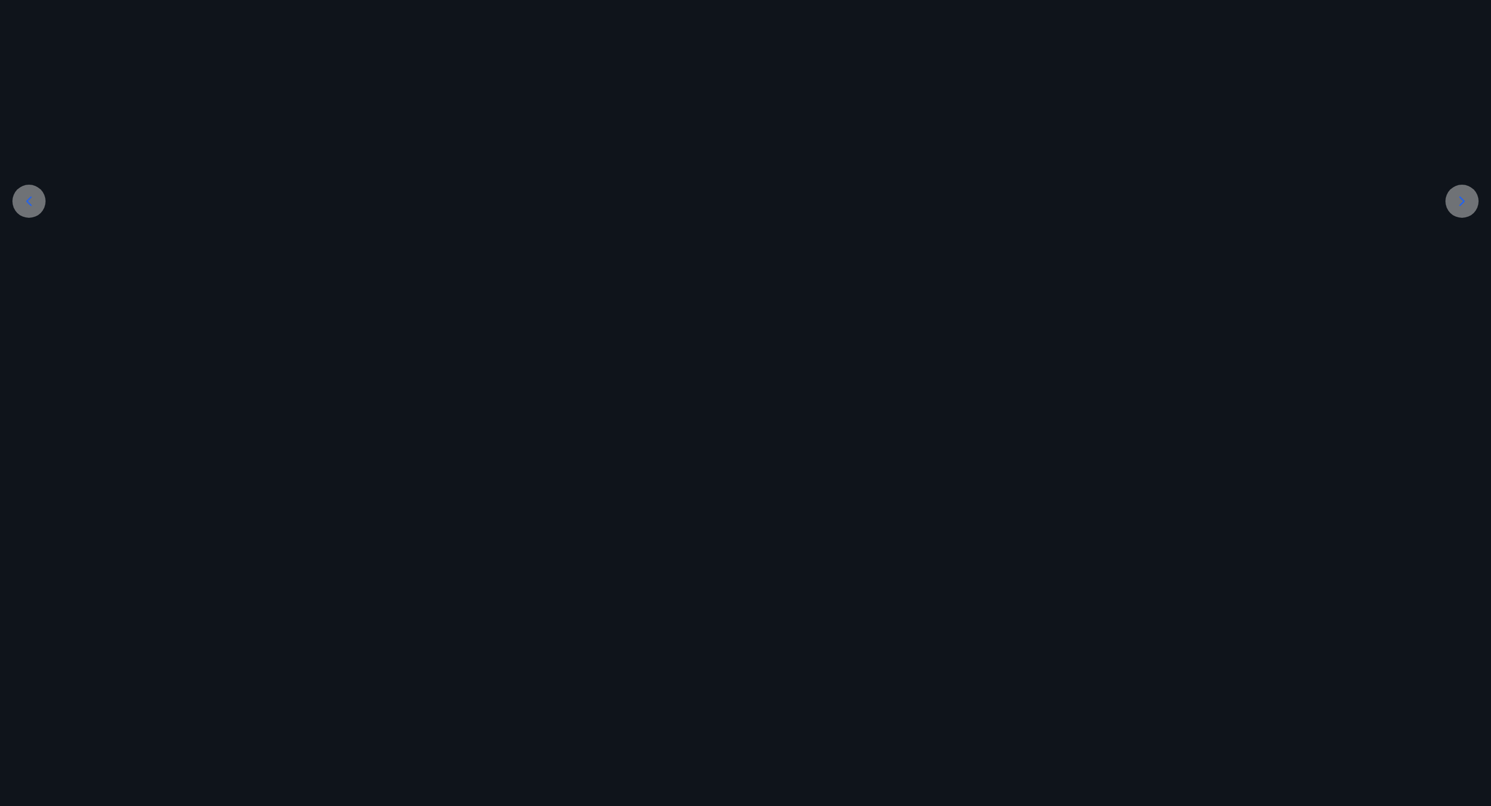
scroll to position [0, 0]
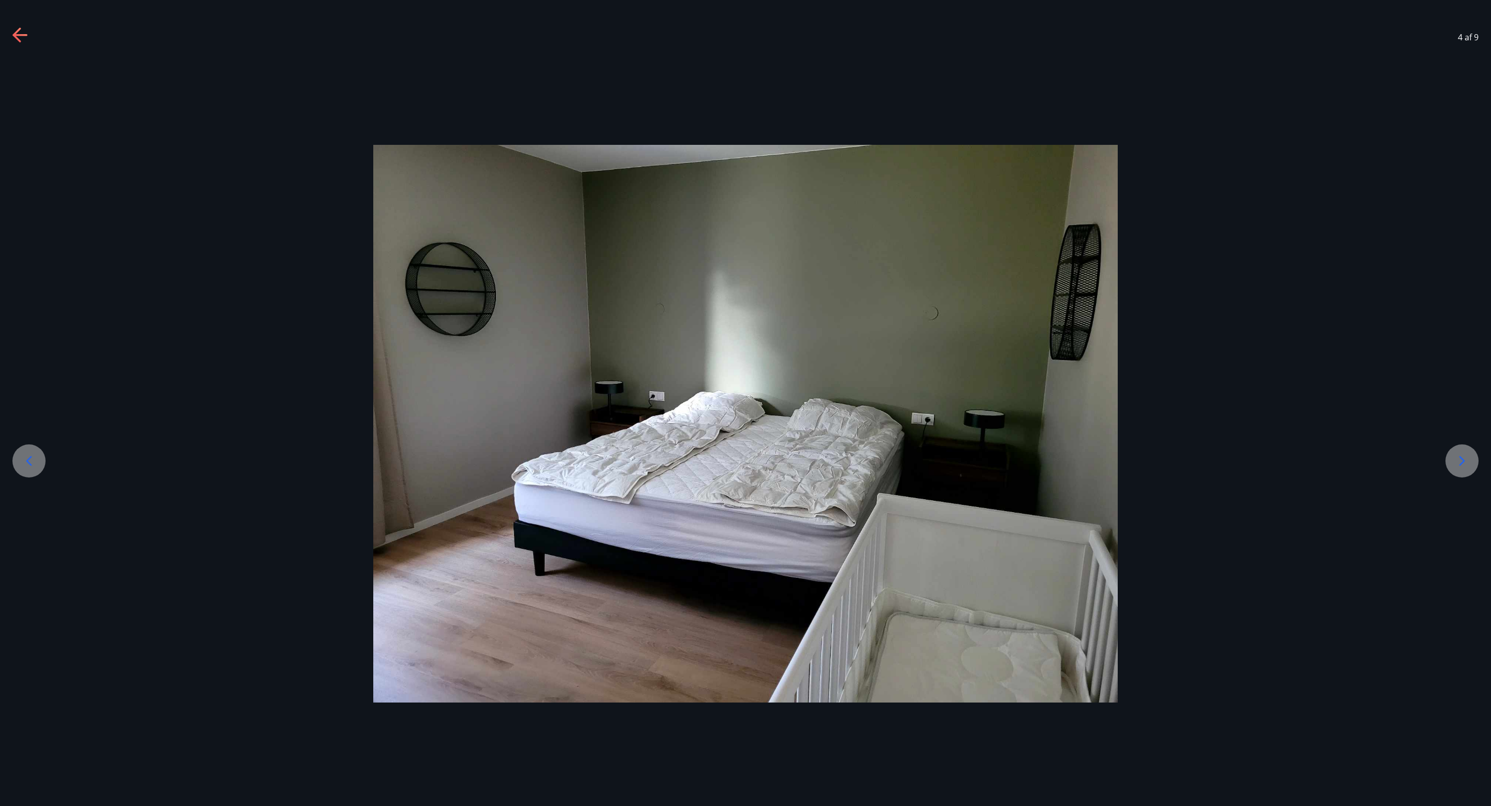
click at [30, 202] on div at bounding box center [745, 424] width 1491 height 559
click at [16, 32] on icon at bounding box center [16, 34] width 8 height 14
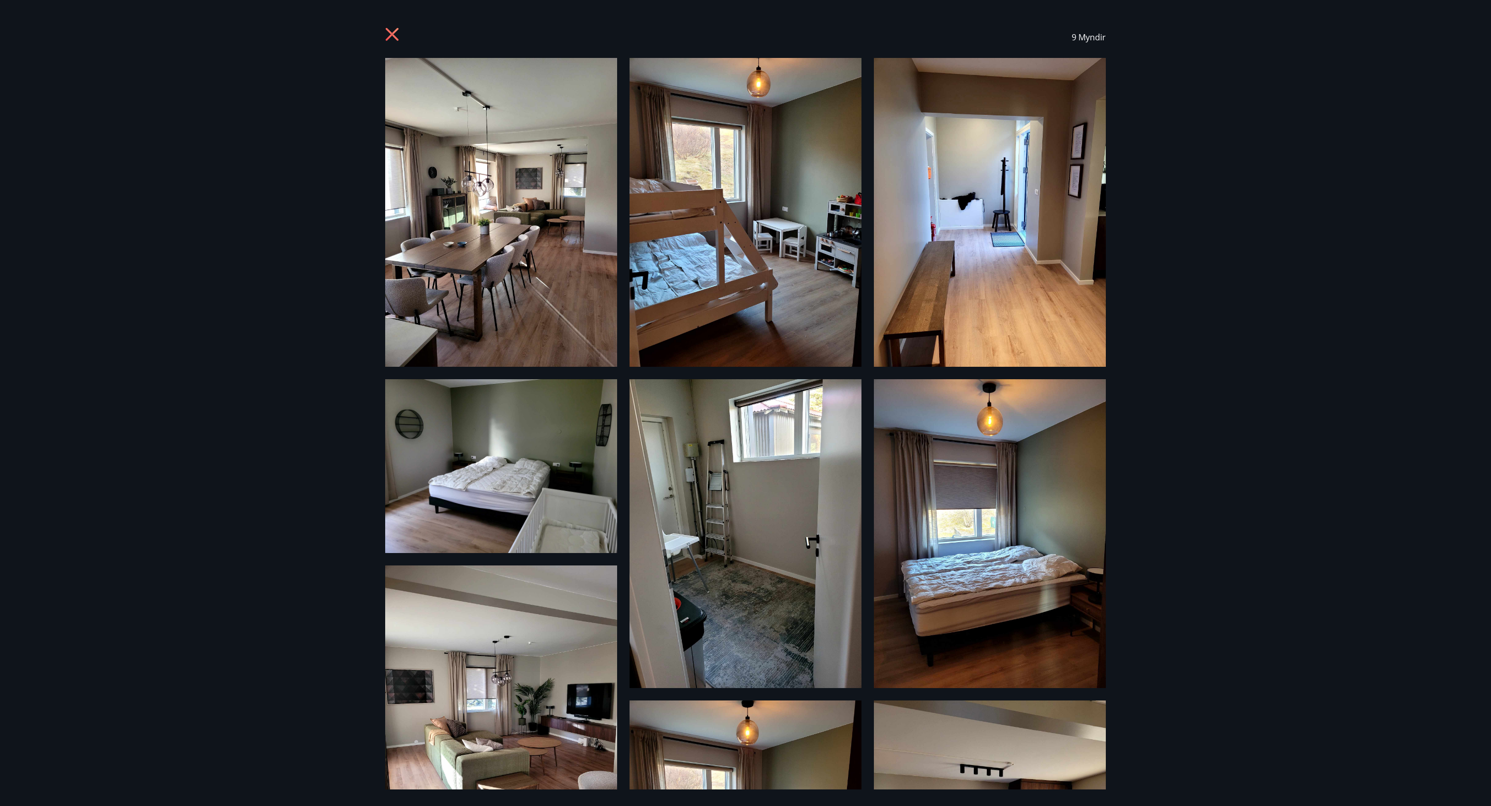
click at [397, 32] on icon at bounding box center [393, 35] width 17 height 17
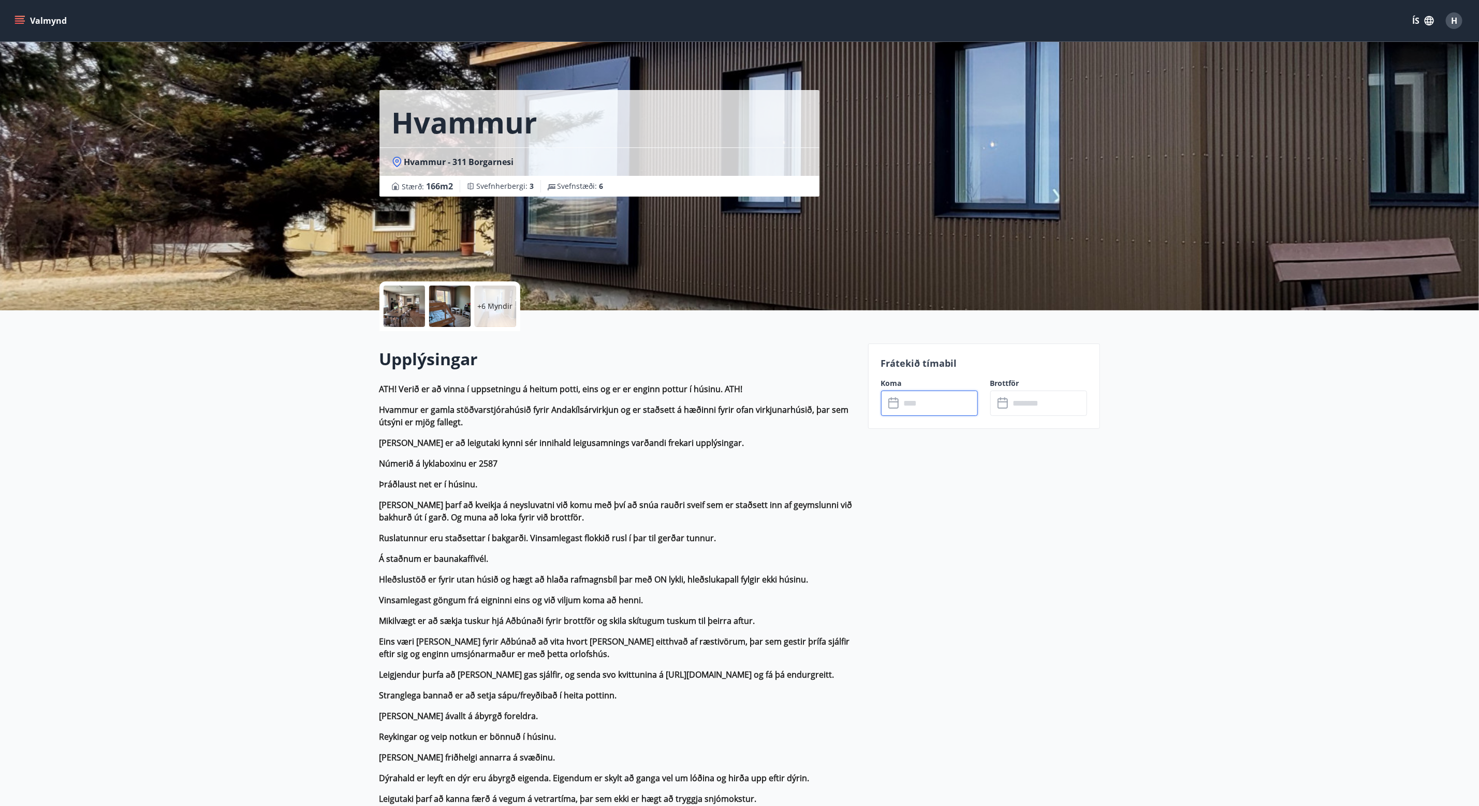
click at [942, 401] on input "text" at bounding box center [939, 403] width 77 height 25
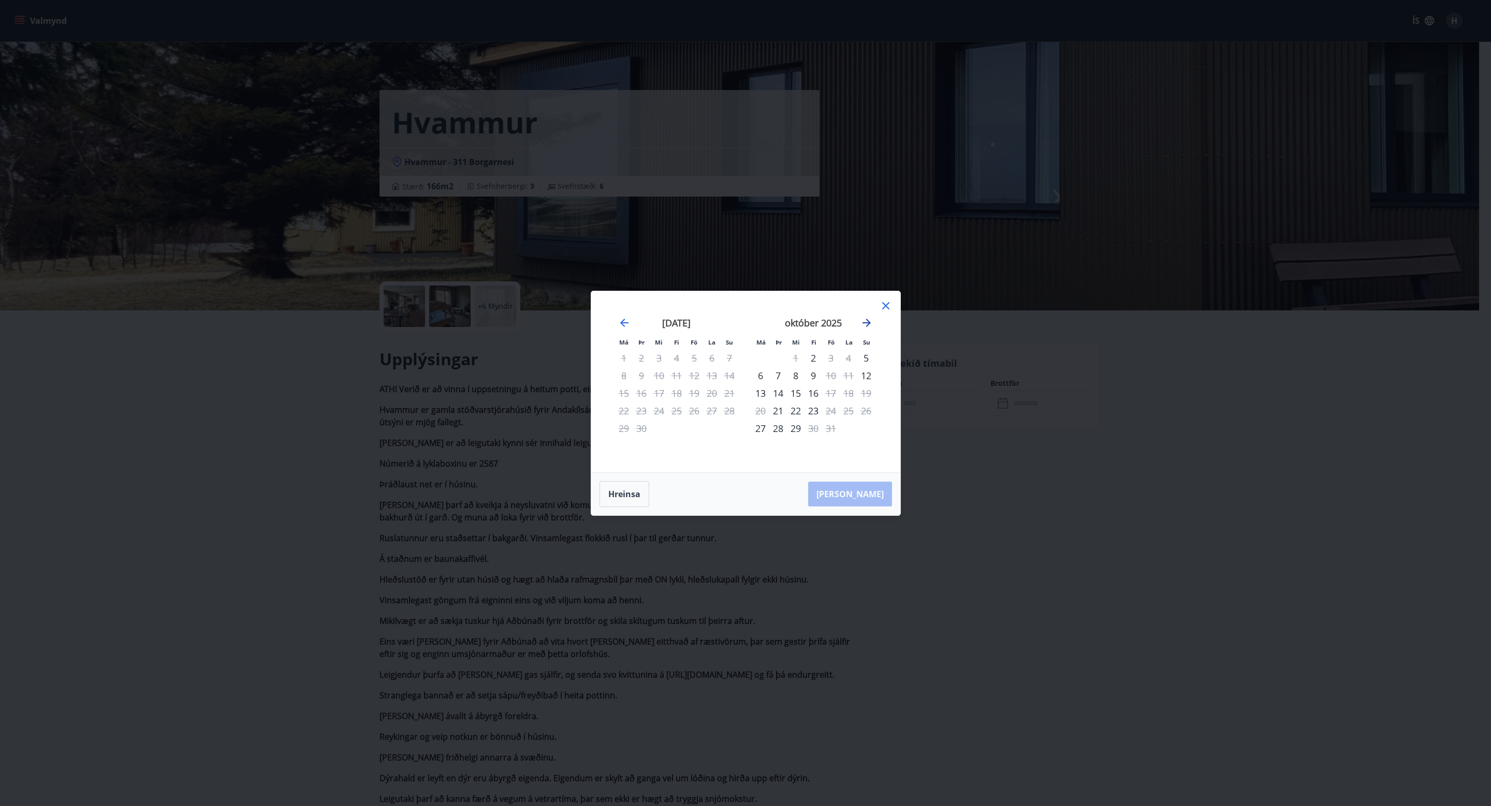
click at [864, 323] on icon "Move forward to switch to the next month." at bounding box center [866, 323] width 8 height 8
click at [867, 320] on icon "Move forward to switch to the next month." at bounding box center [866, 323] width 12 height 12
click at [886, 306] on icon at bounding box center [885, 305] width 7 height 7
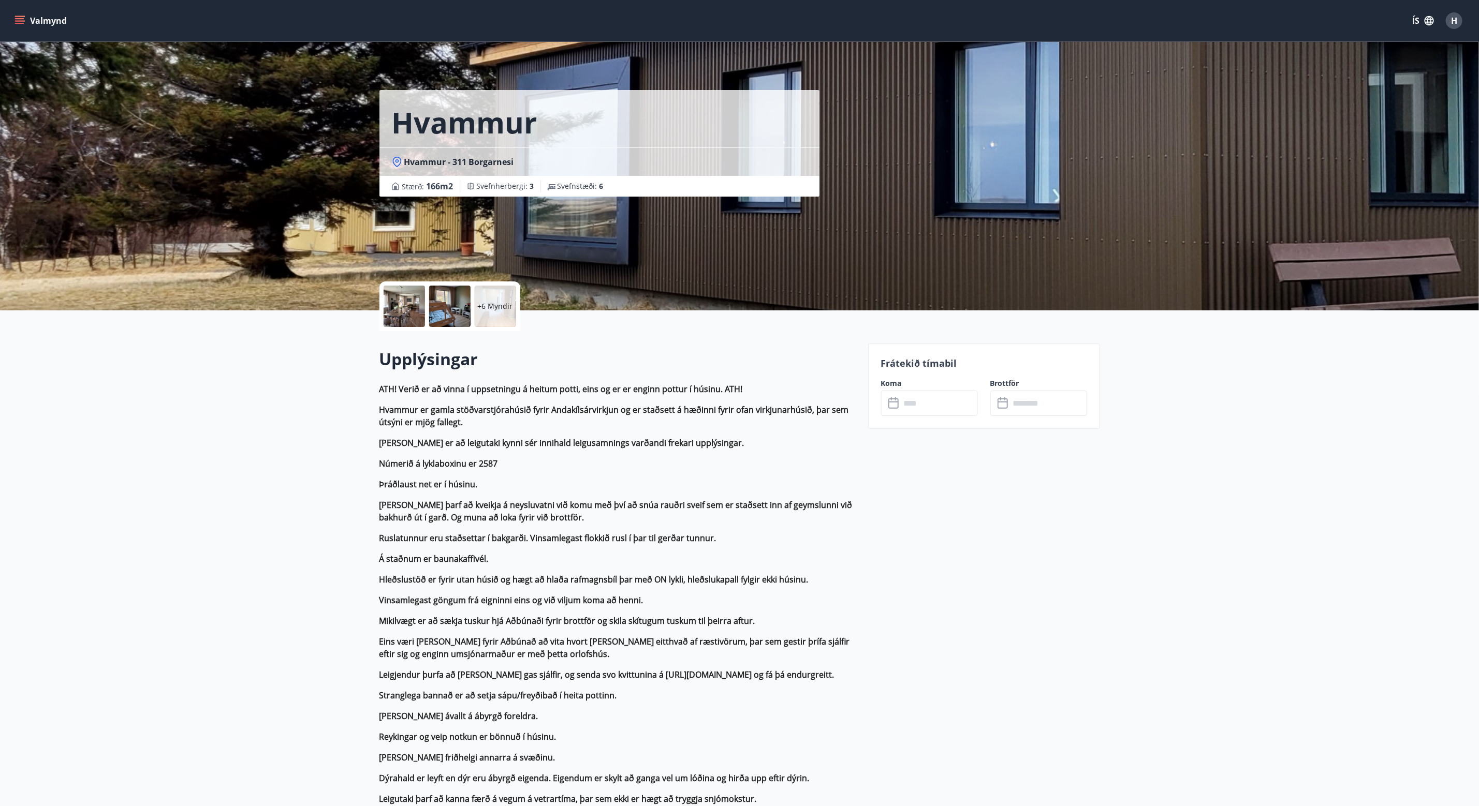
click at [31, 22] on button "Valmynd" at bounding box center [41, 20] width 58 height 19
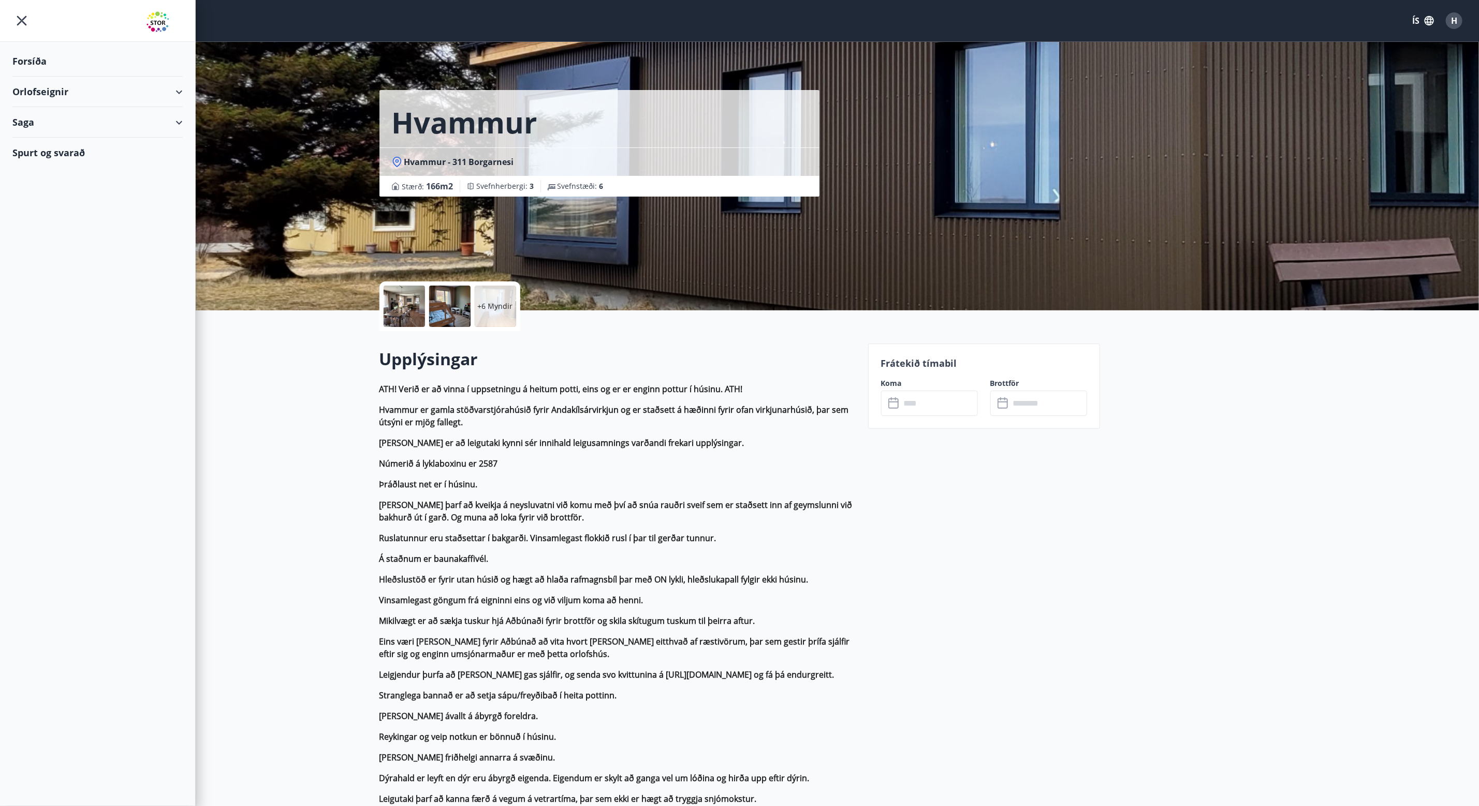
click at [41, 86] on div "Orlofseignir" at bounding box center [97, 92] width 170 height 31
click at [33, 120] on div "Framboð" at bounding box center [98, 118] width 154 height 22
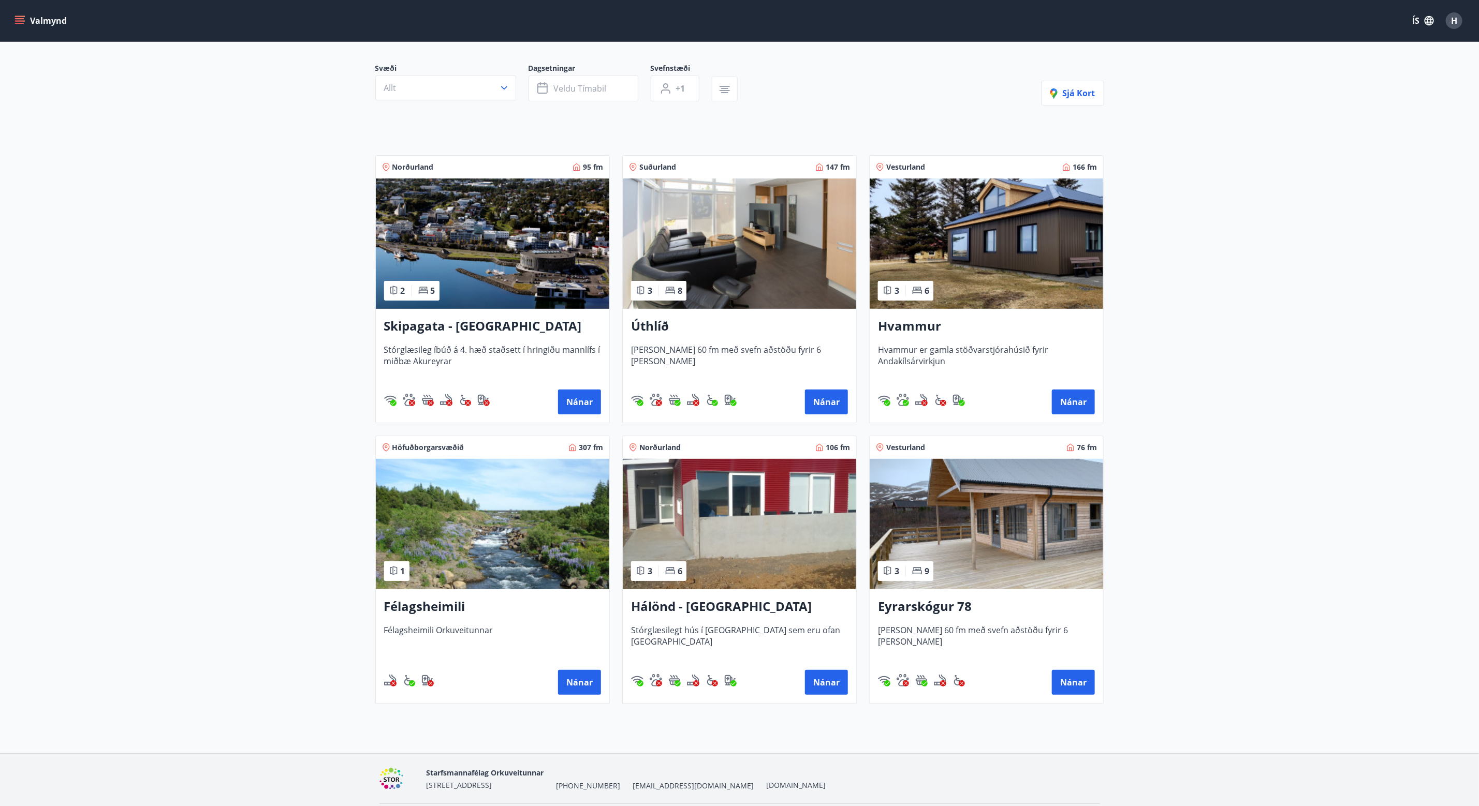
scroll to position [117, 0]
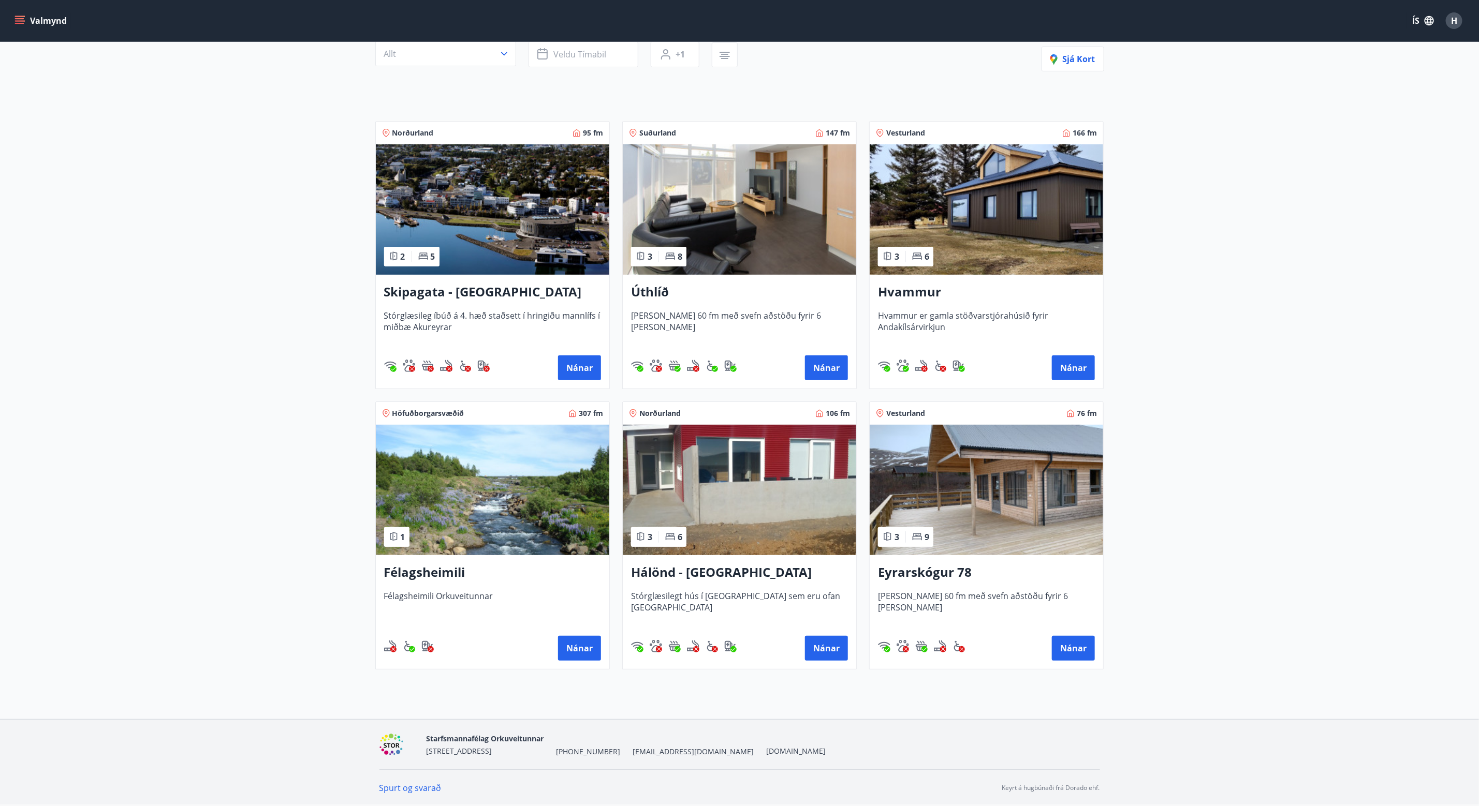
click at [460, 219] on img at bounding box center [492, 209] width 233 height 130
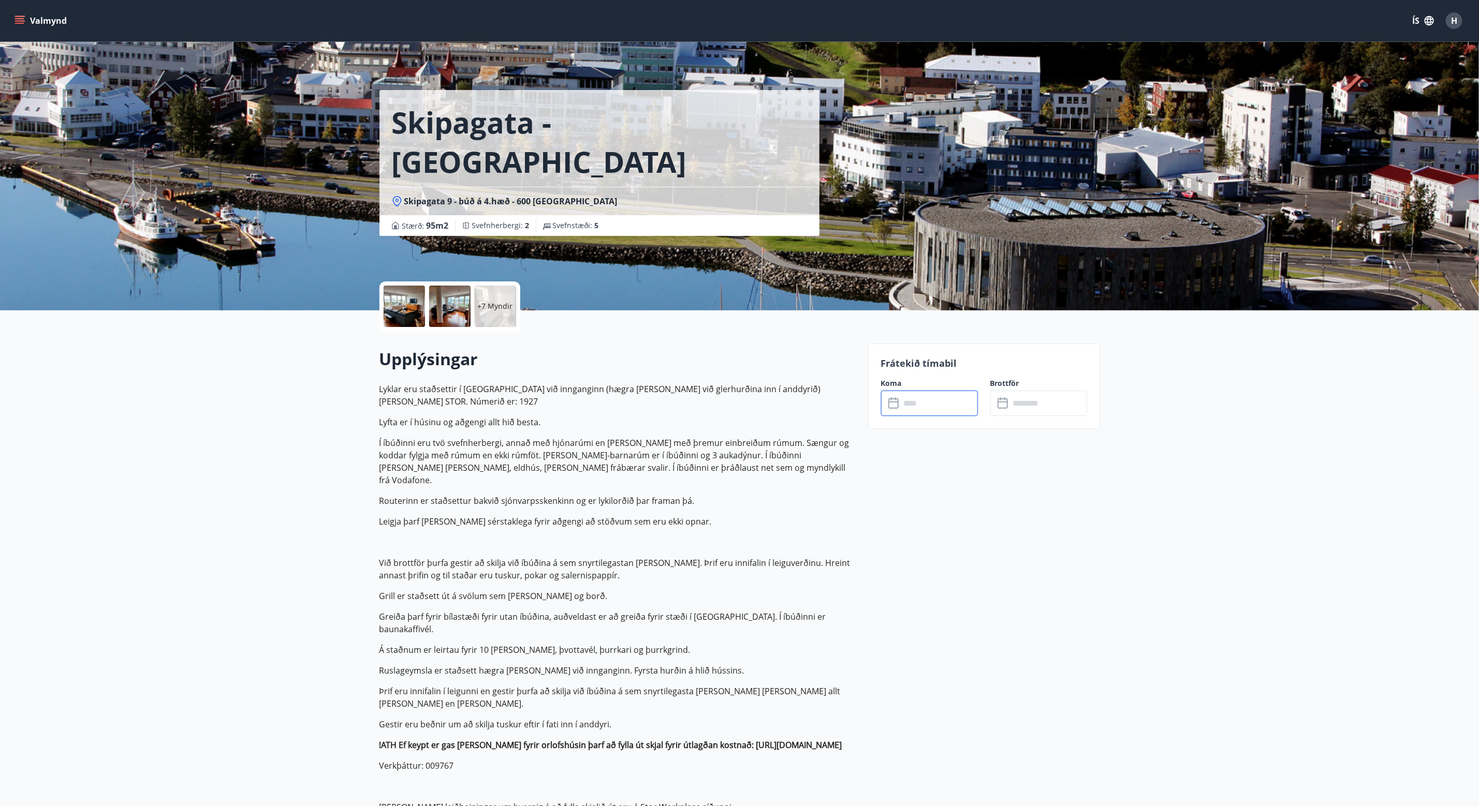
click at [930, 398] on input "text" at bounding box center [939, 403] width 77 height 25
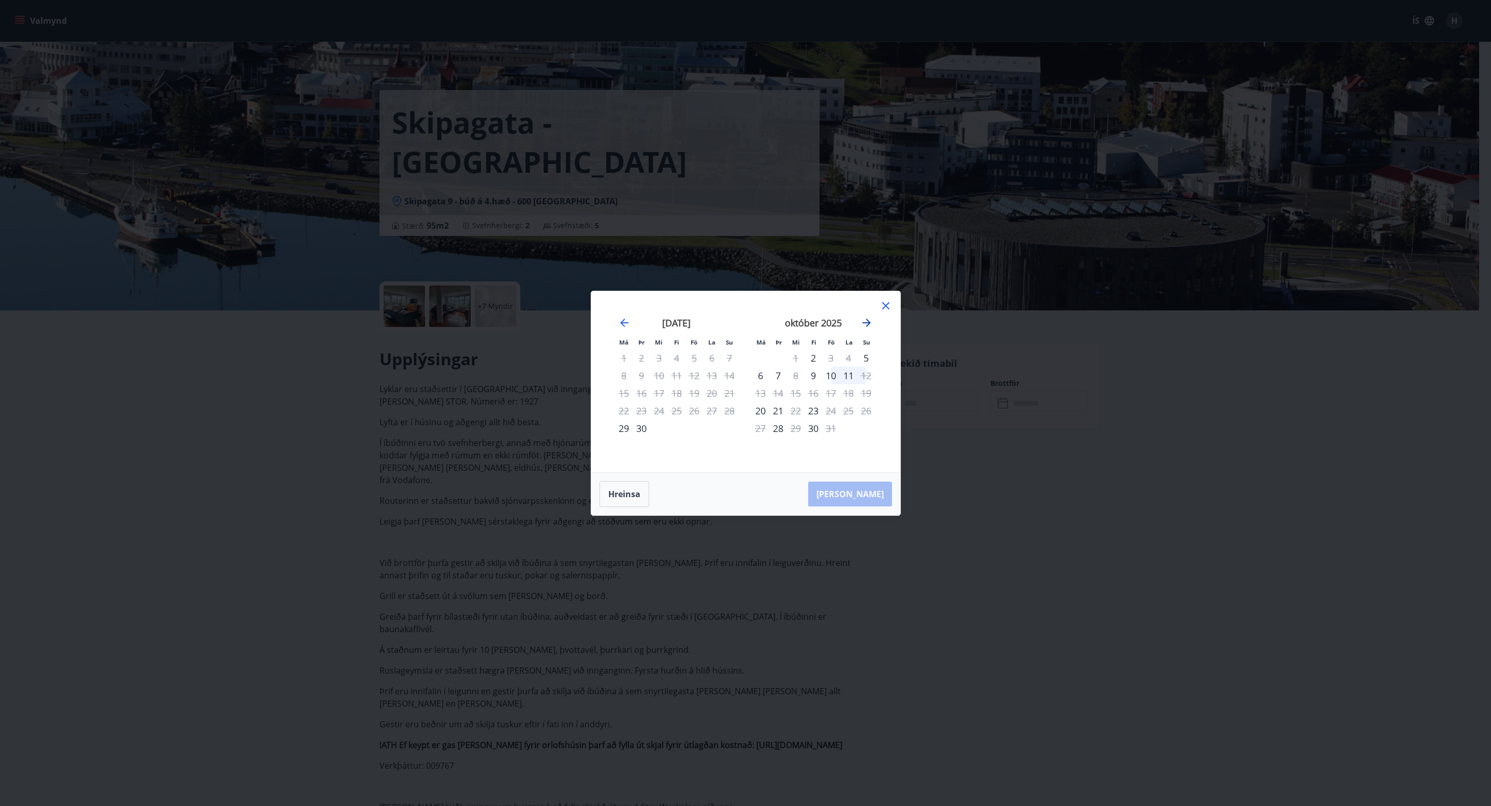
click at [865, 321] on icon "Move forward to switch to the next month." at bounding box center [866, 323] width 12 height 12
click at [886, 302] on icon at bounding box center [885, 306] width 12 height 12
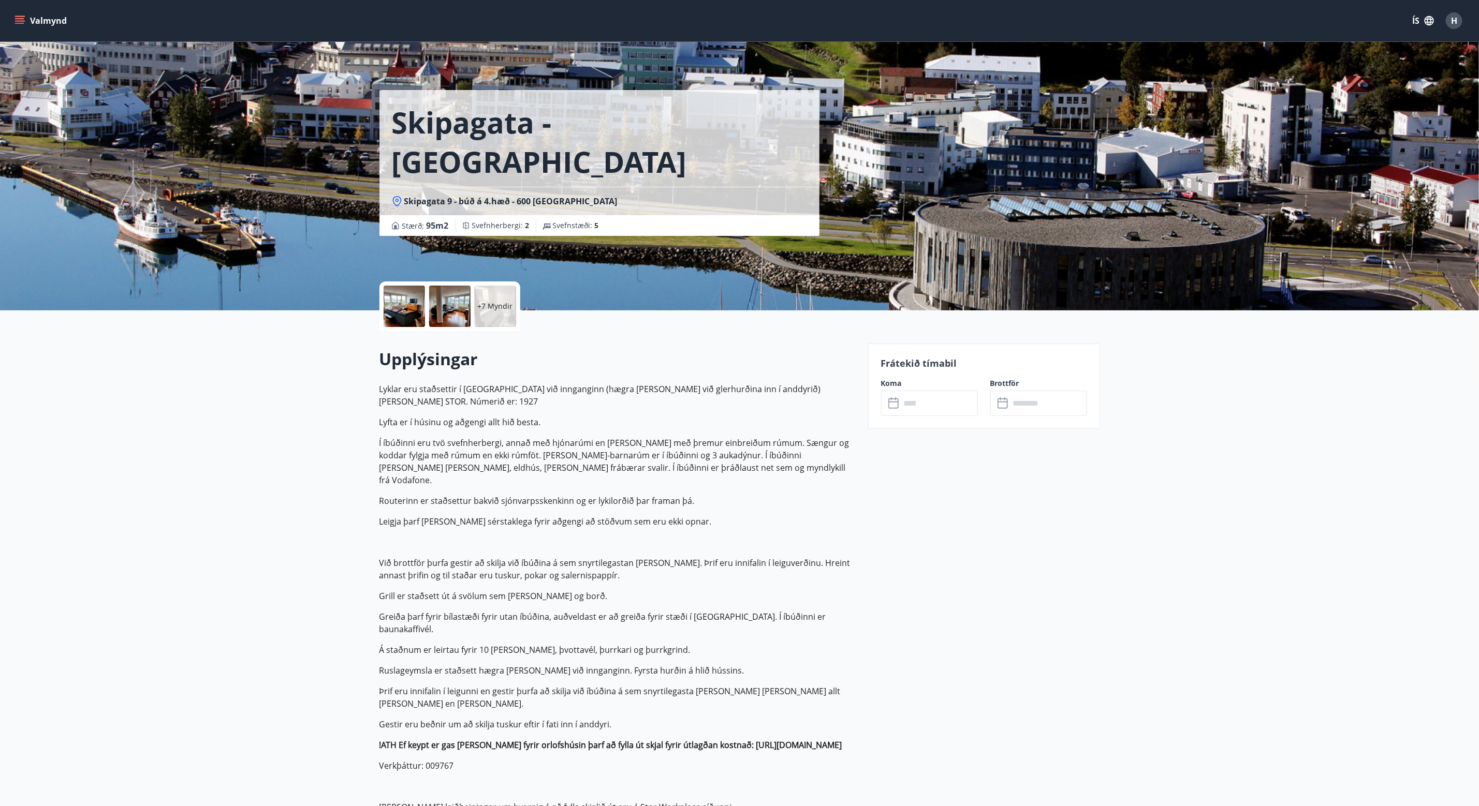
click at [415, 304] on div at bounding box center [404, 306] width 41 height 41
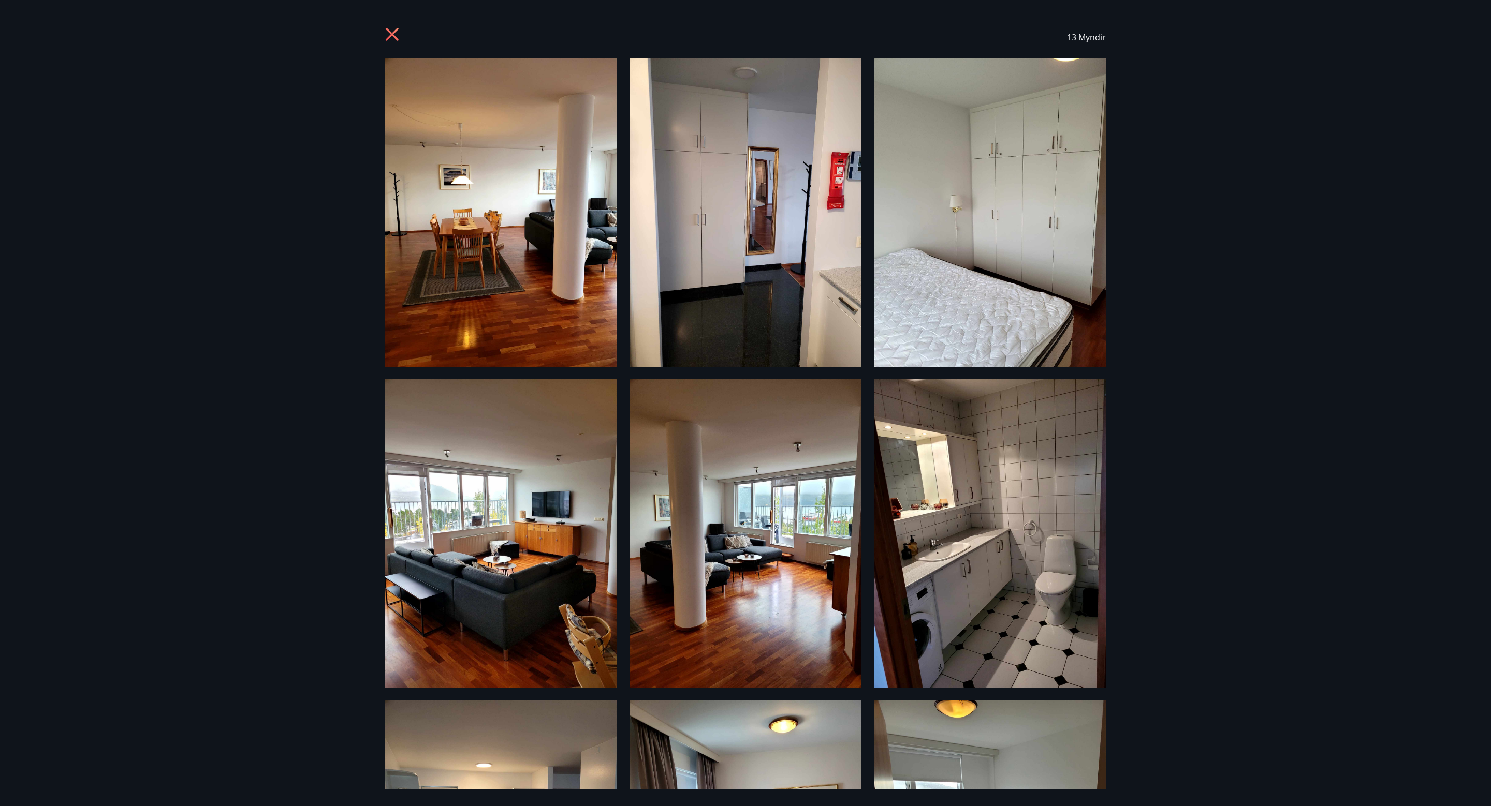
click at [489, 284] on img at bounding box center [501, 212] width 232 height 309
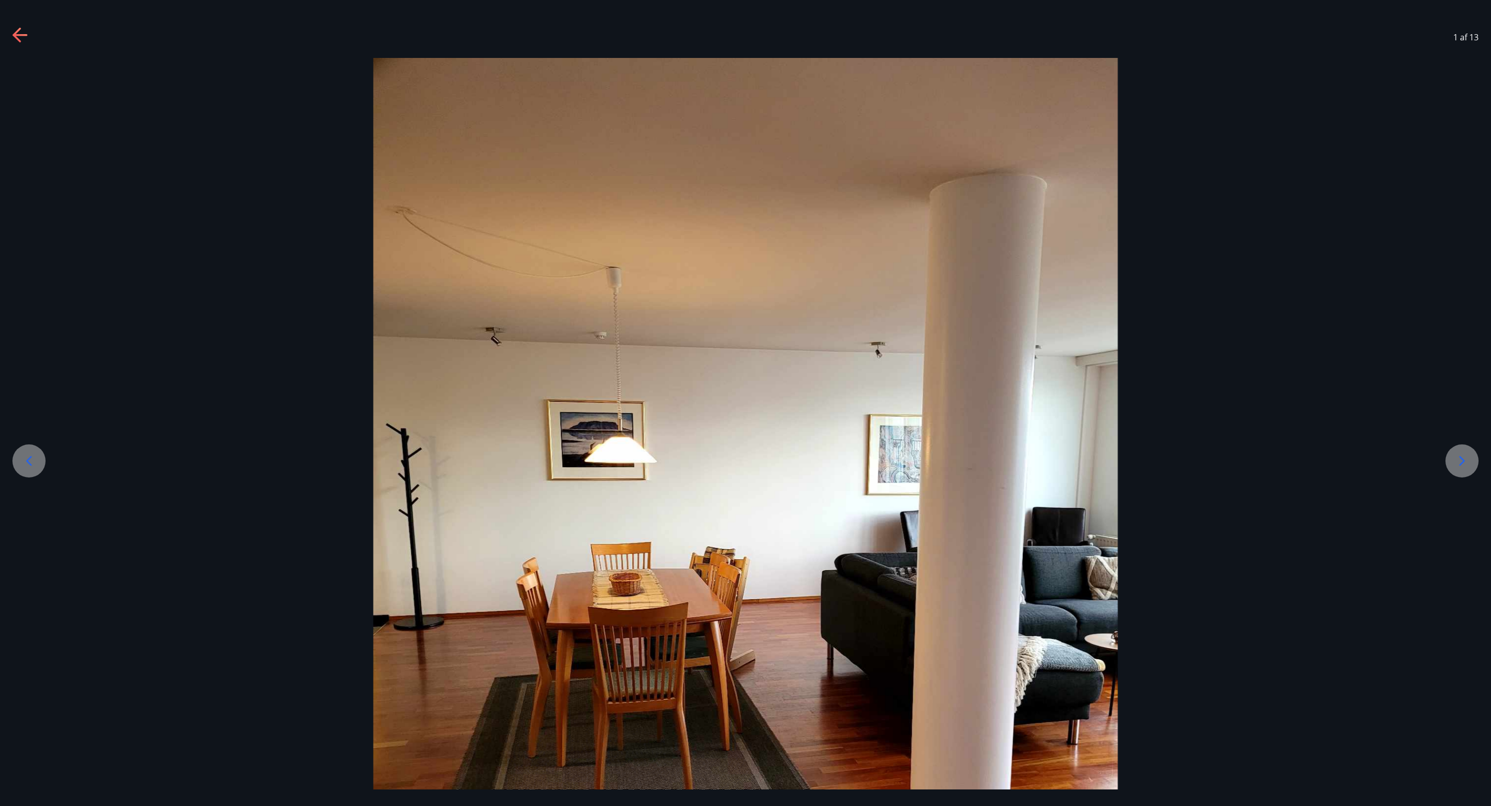
click at [993, 460] on icon at bounding box center [1461, 461] width 17 height 17
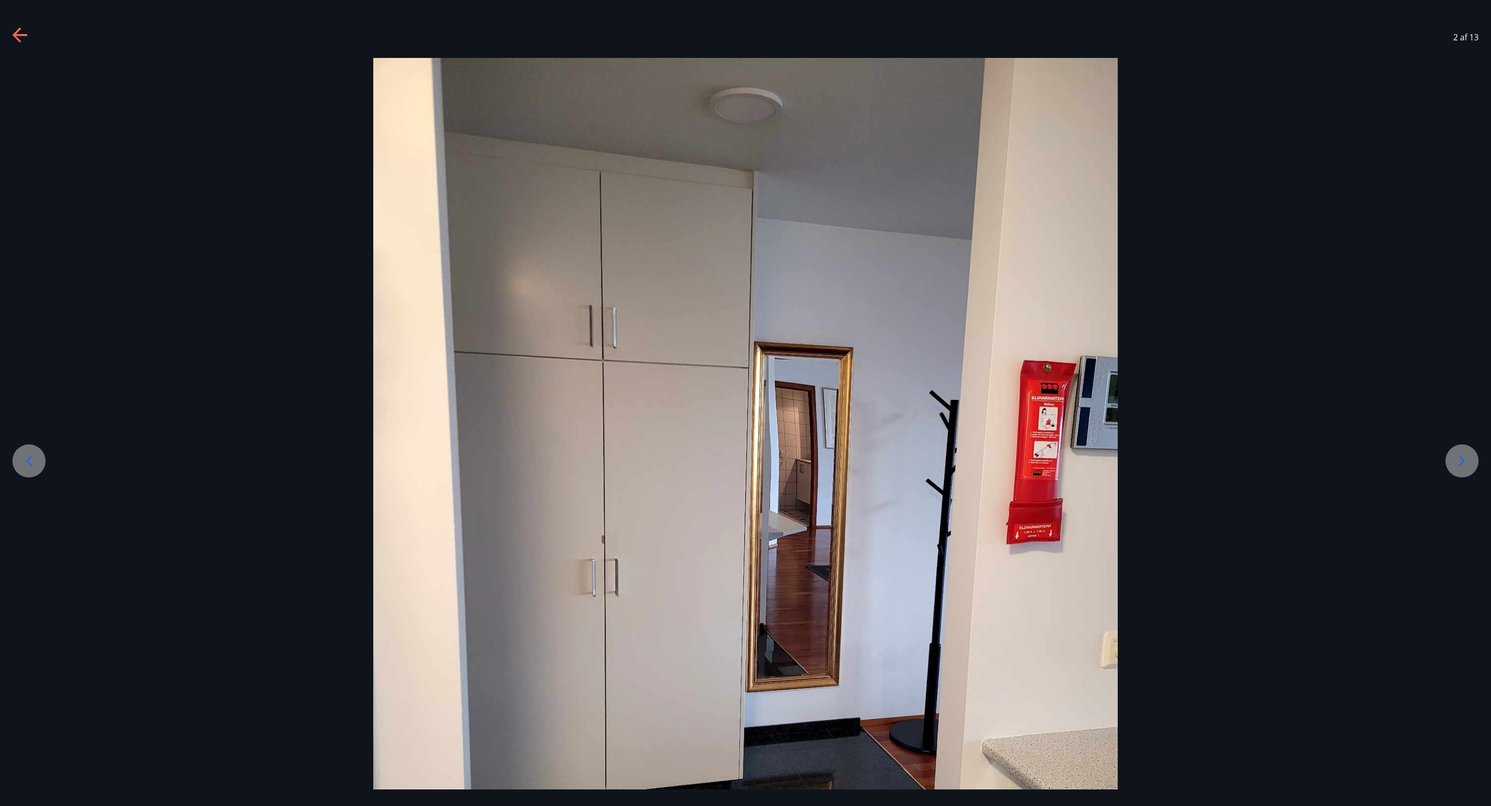
click at [993, 460] on icon at bounding box center [1461, 461] width 17 height 17
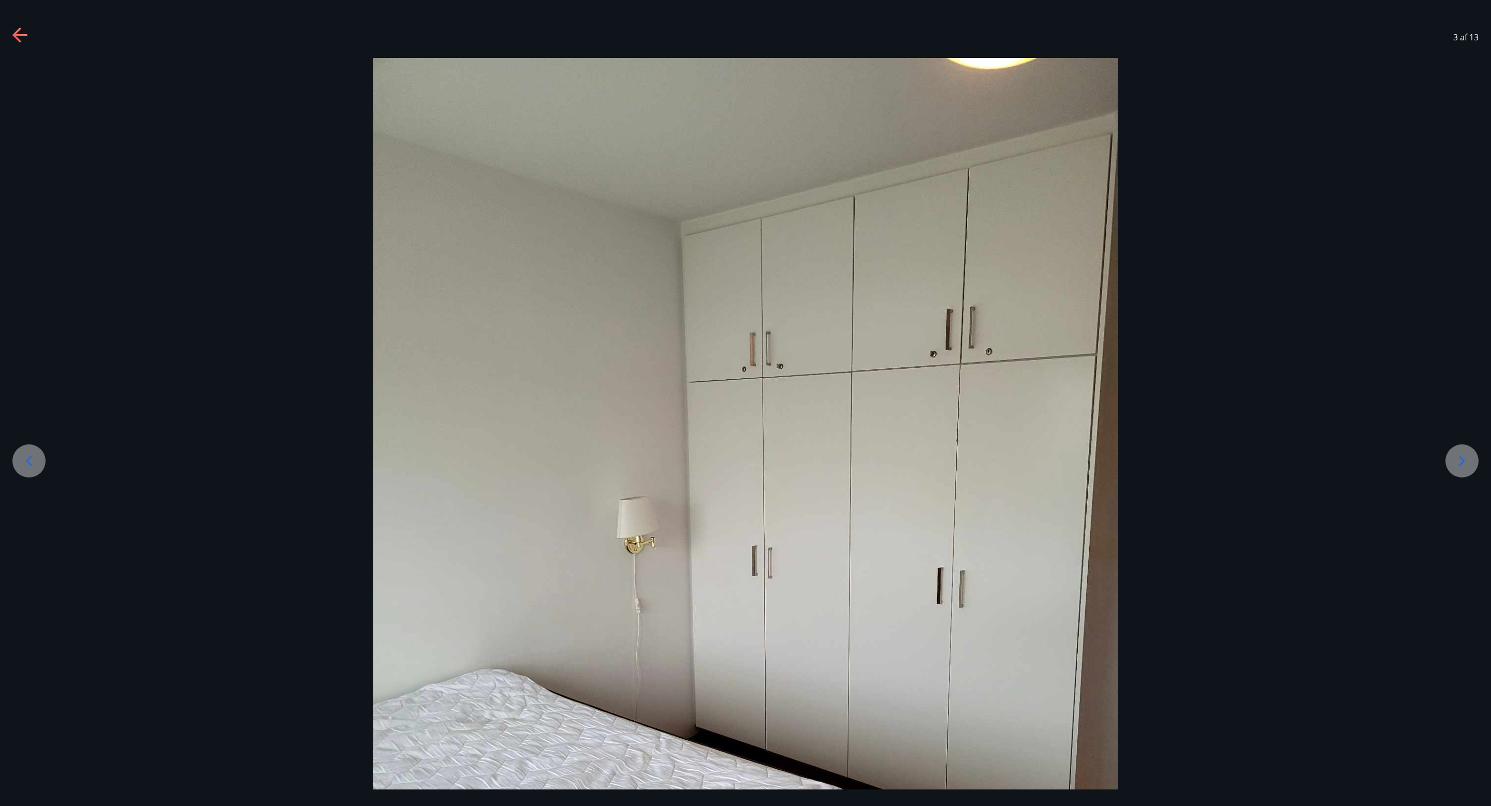
click at [993, 460] on icon at bounding box center [1461, 461] width 17 height 17
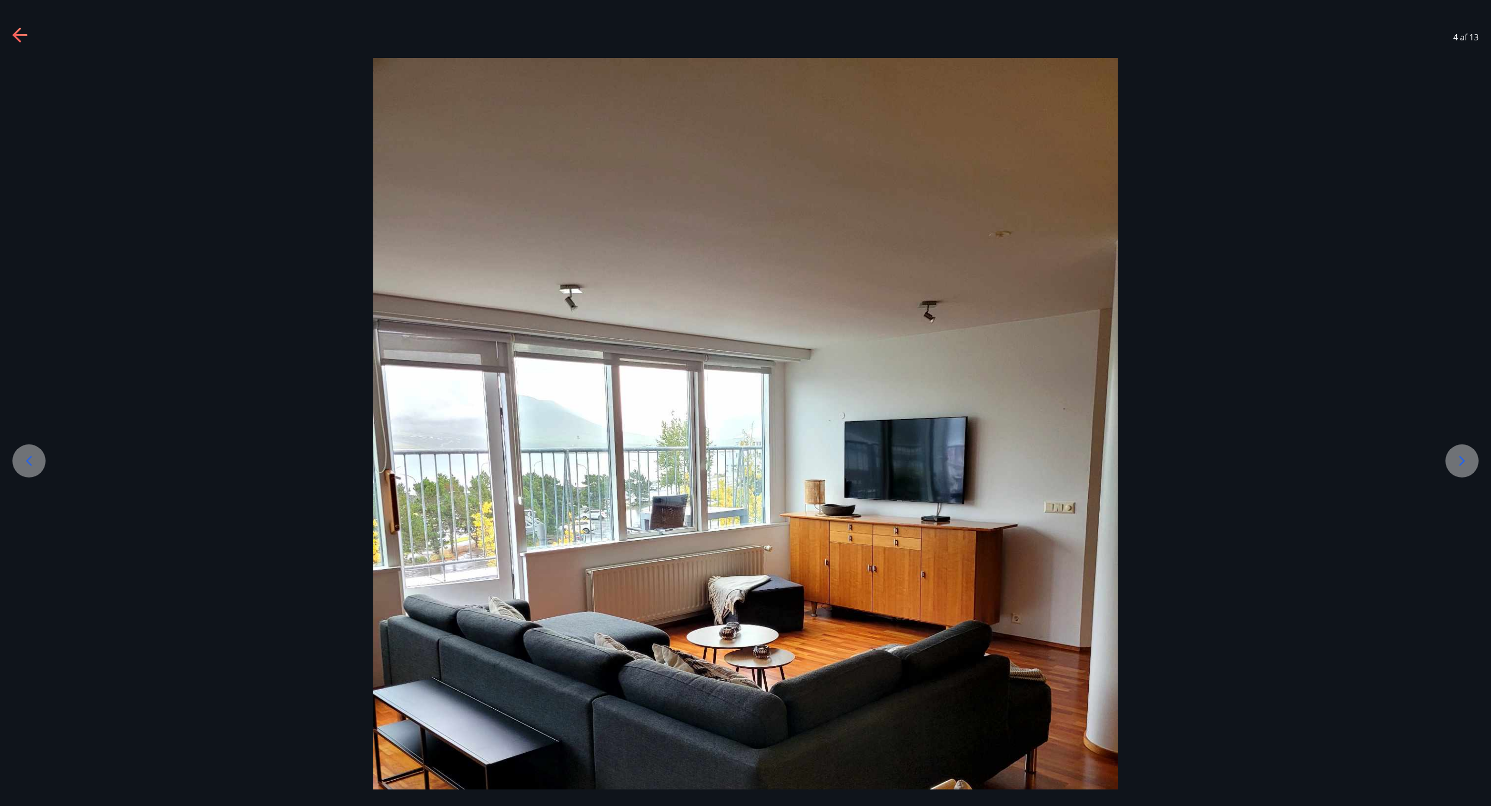
click at [993, 463] on icon at bounding box center [1461, 461] width 17 height 17
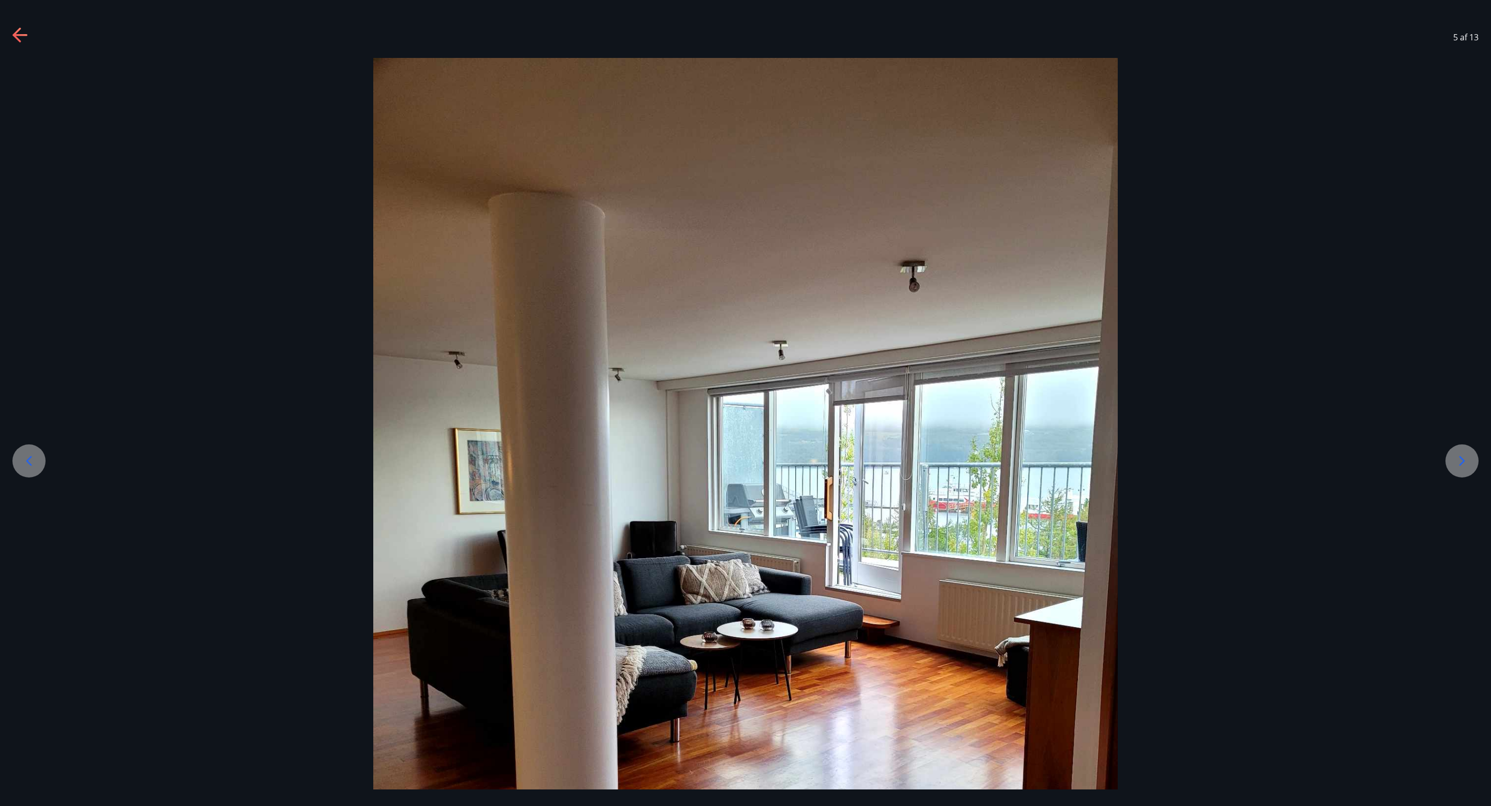
click at [993, 464] on div at bounding box center [1461, 461] width 33 height 33
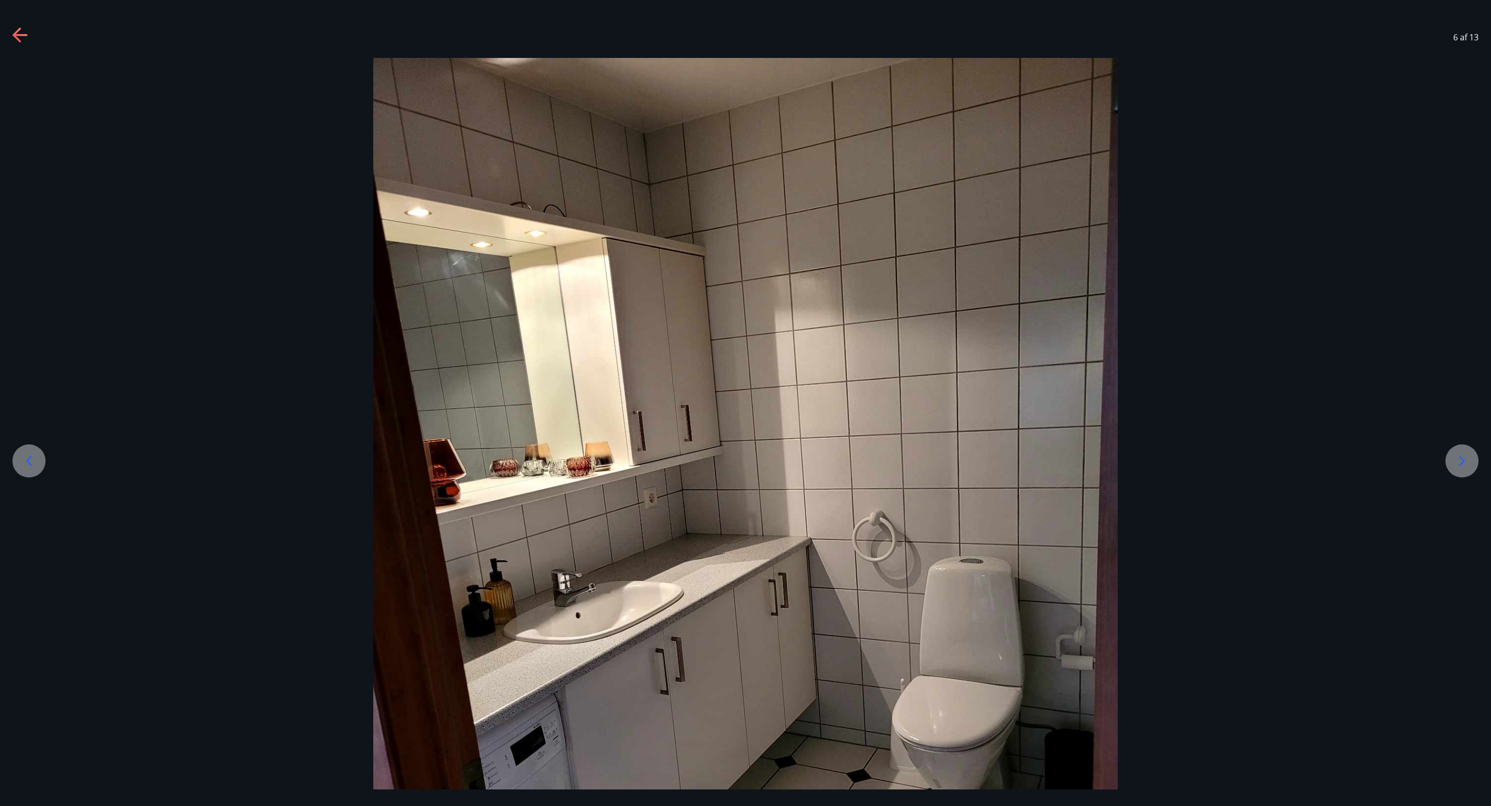
click at [993, 454] on icon at bounding box center [1461, 461] width 17 height 17
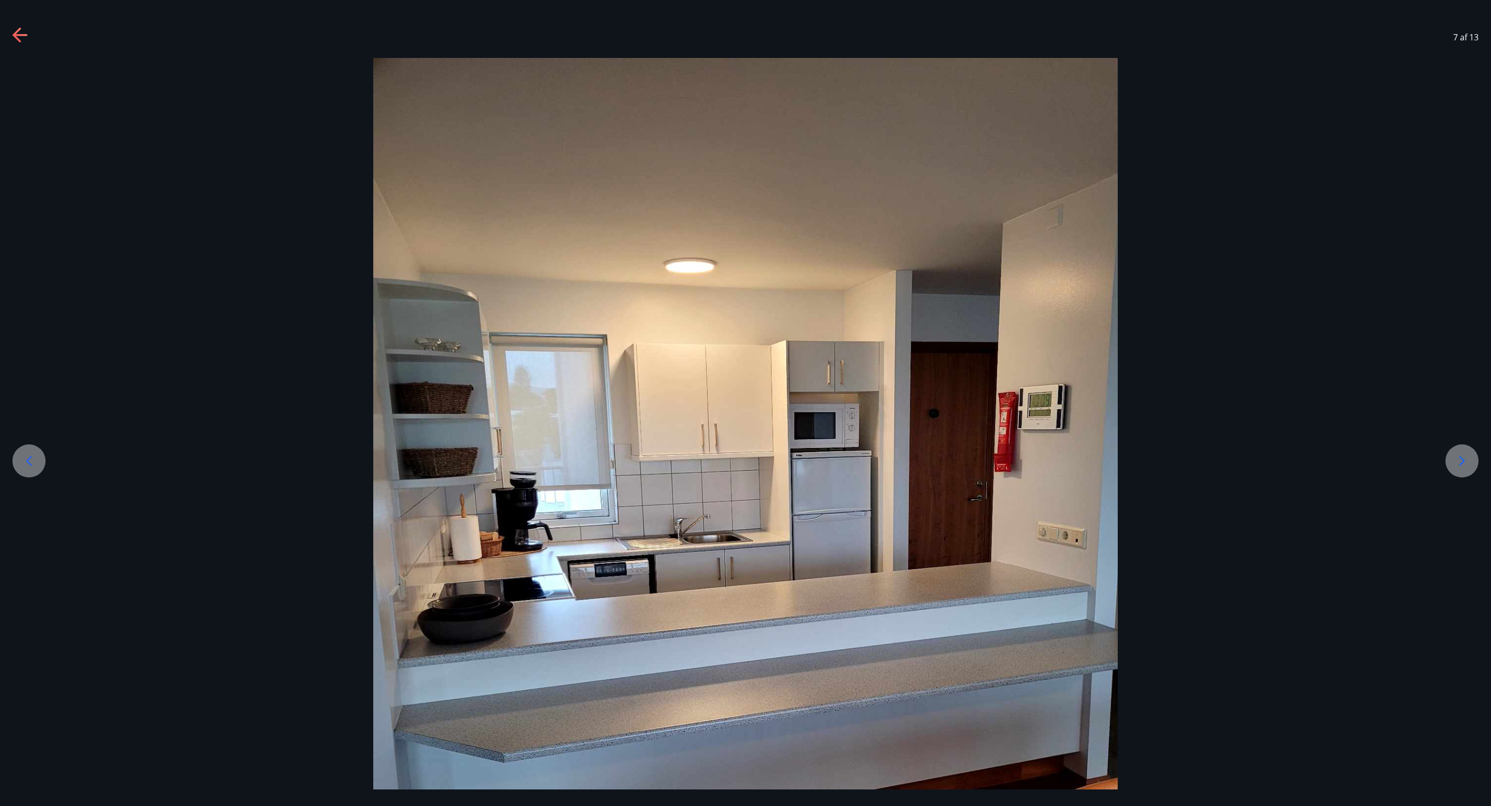
click at [993, 459] on icon at bounding box center [1461, 461] width 17 height 17
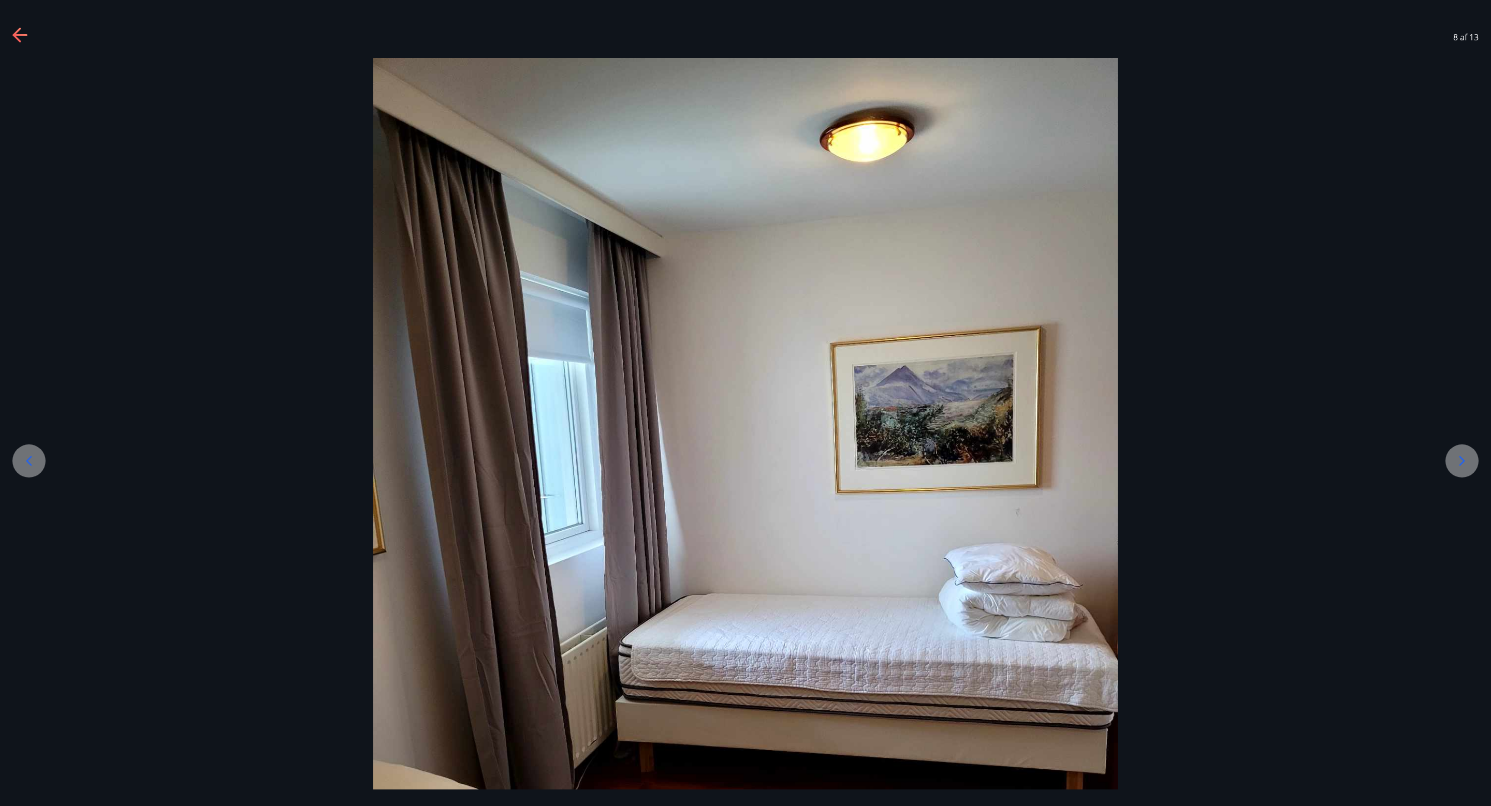
click at [993, 459] on icon at bounding box center [1461, 461] width 17 height 17
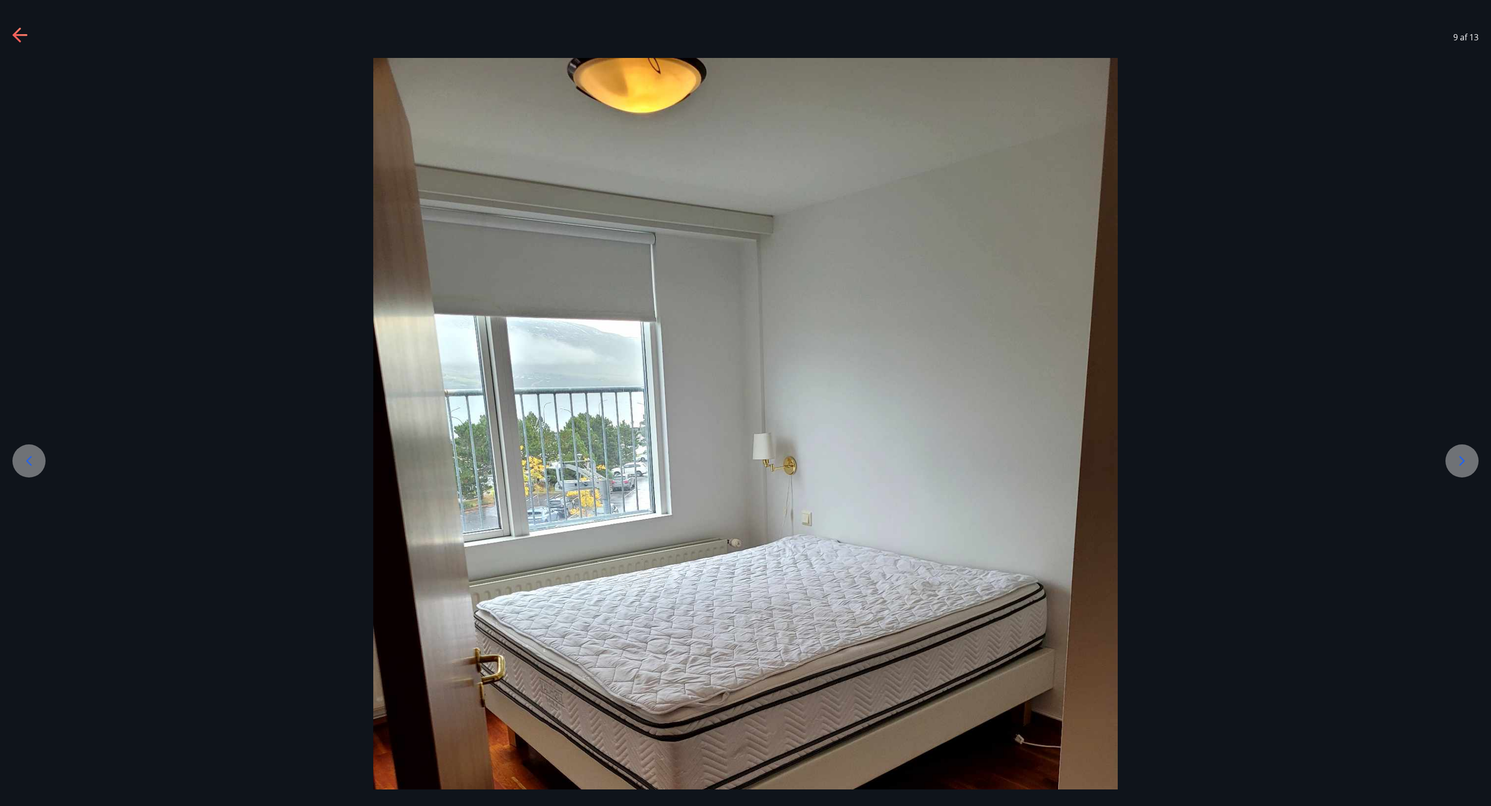
click at [993, 459] on icon at bounding box center [1461, 461] width 17 height 17
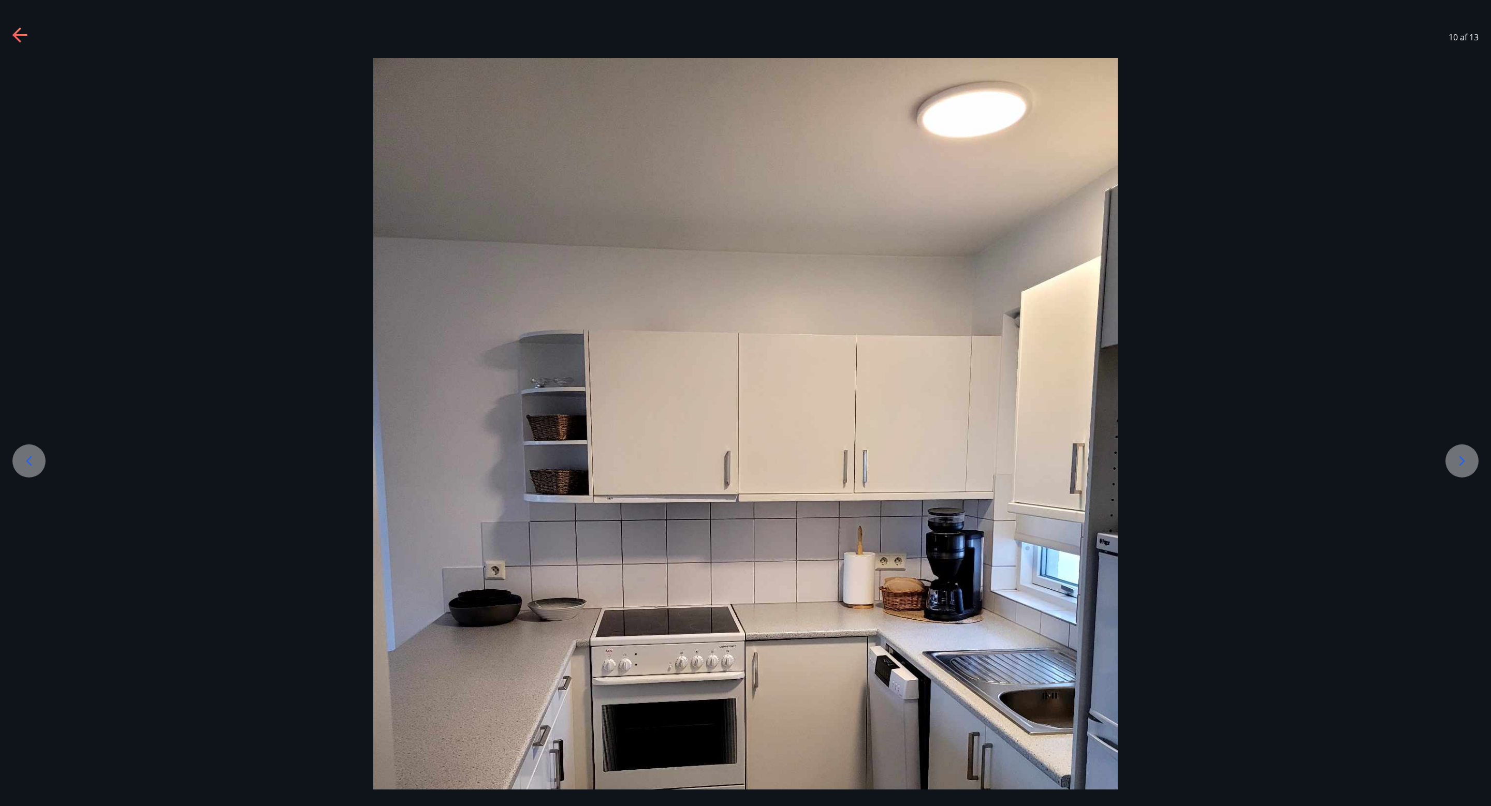
click at [993, 459] on icon at bounding box center [1461, 461] width 17 height 17
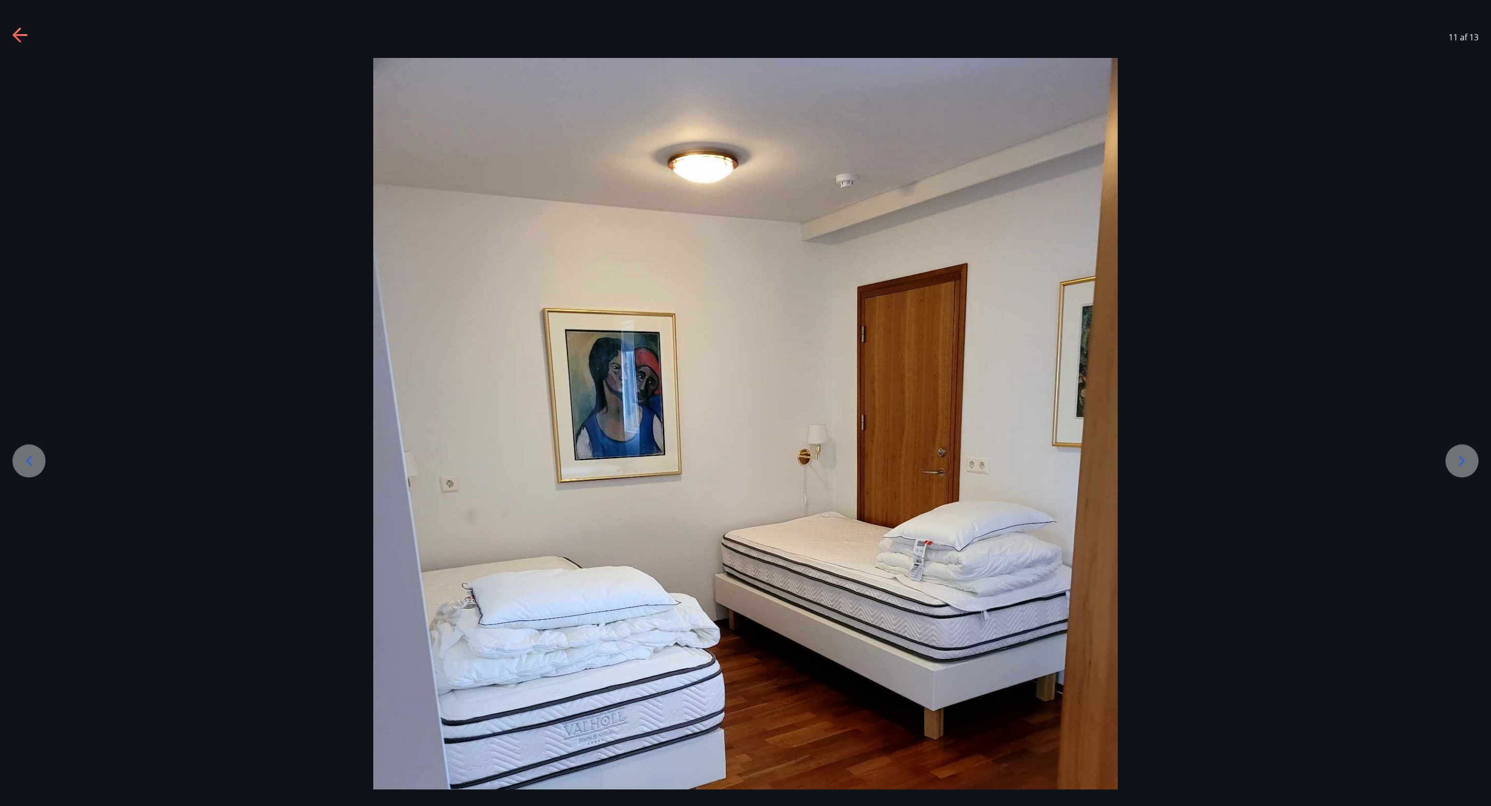
click at [993, 459] on icon at bounding box center [1461, 461] width 17 height 17
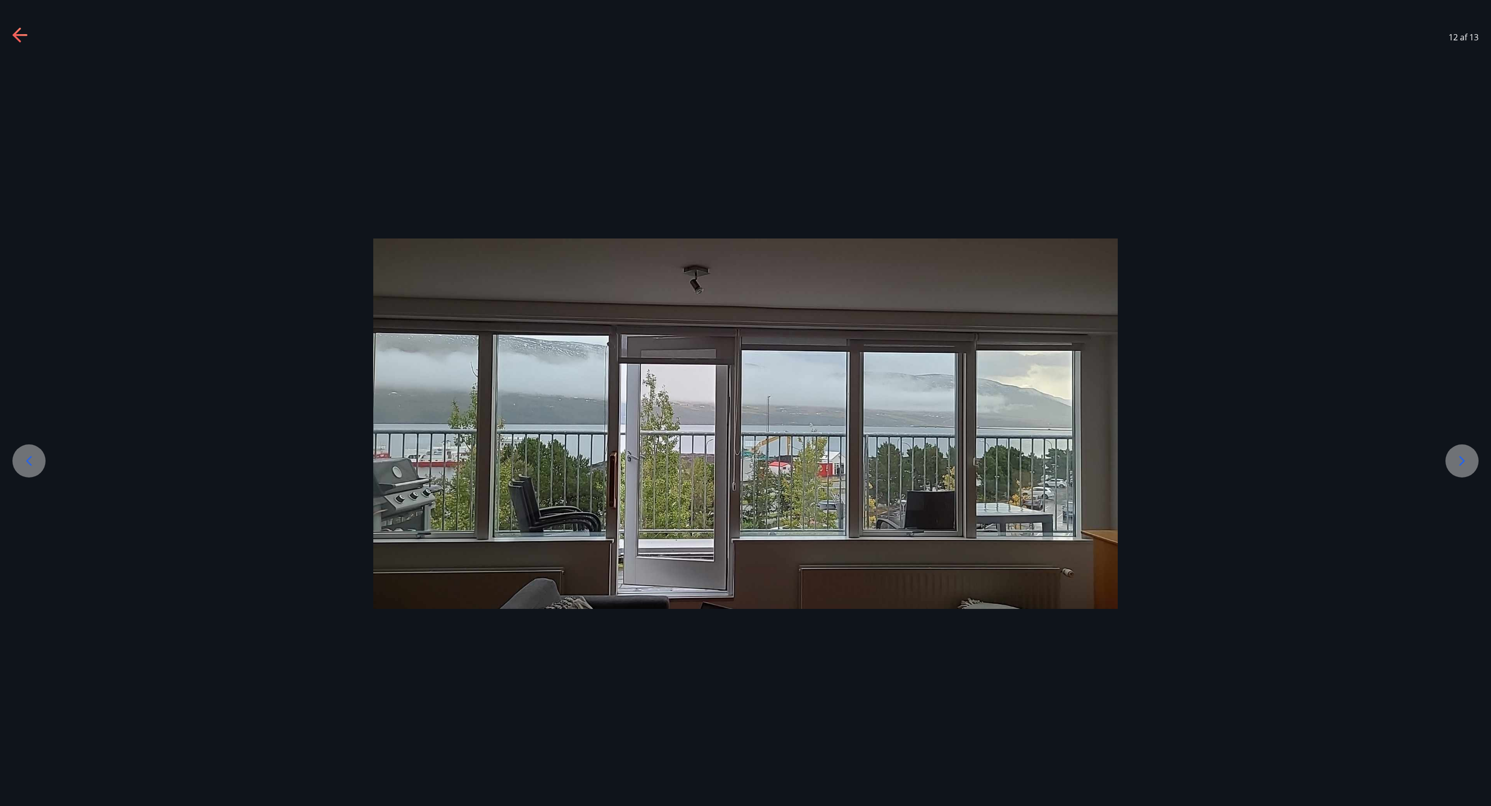
click at [28, 463] on icon at bounding box center [29, 462] width 6 height 10
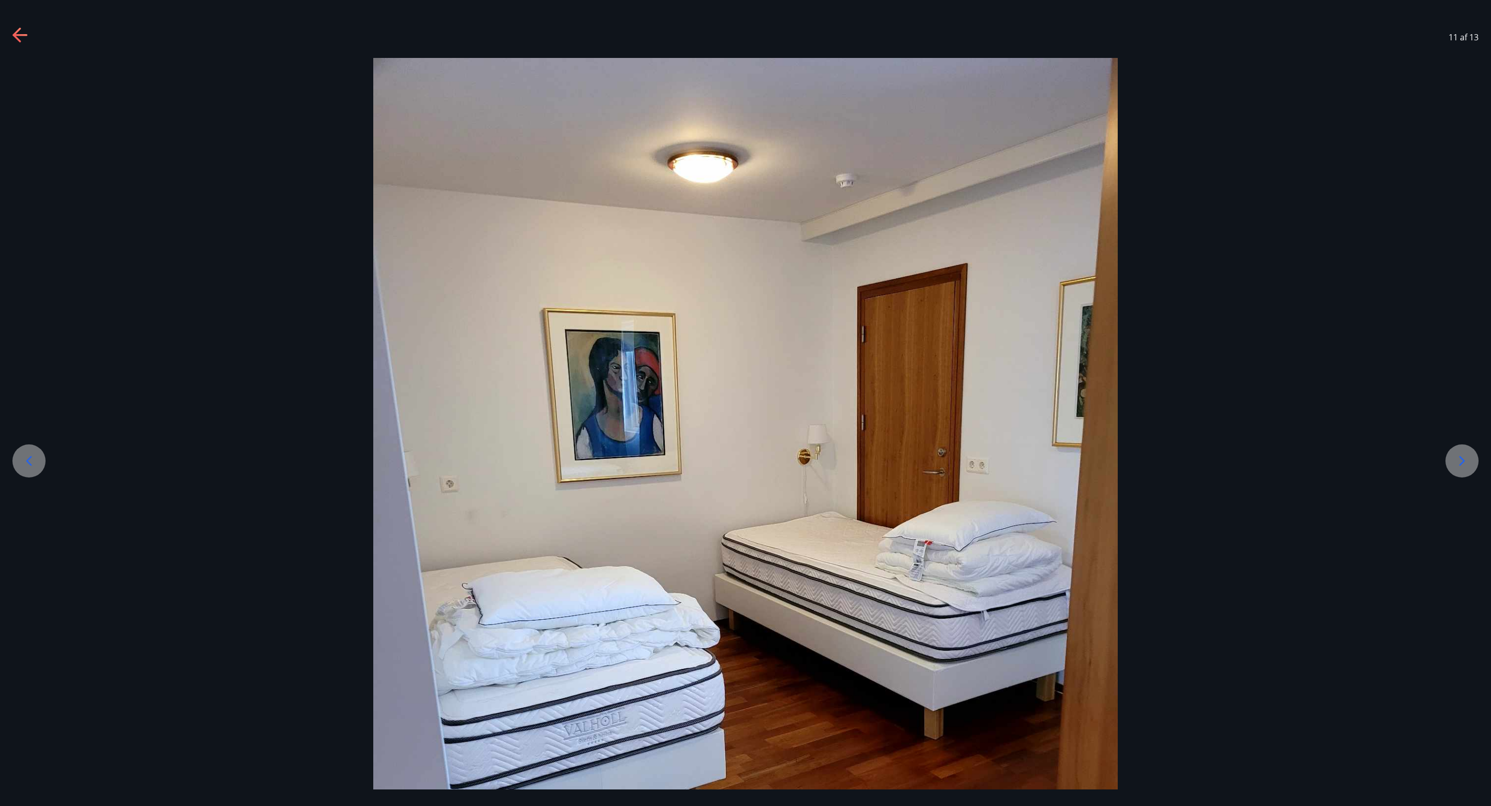
click at [993, 463] on icon at bounding box center [1461, 461] width 17 height 17
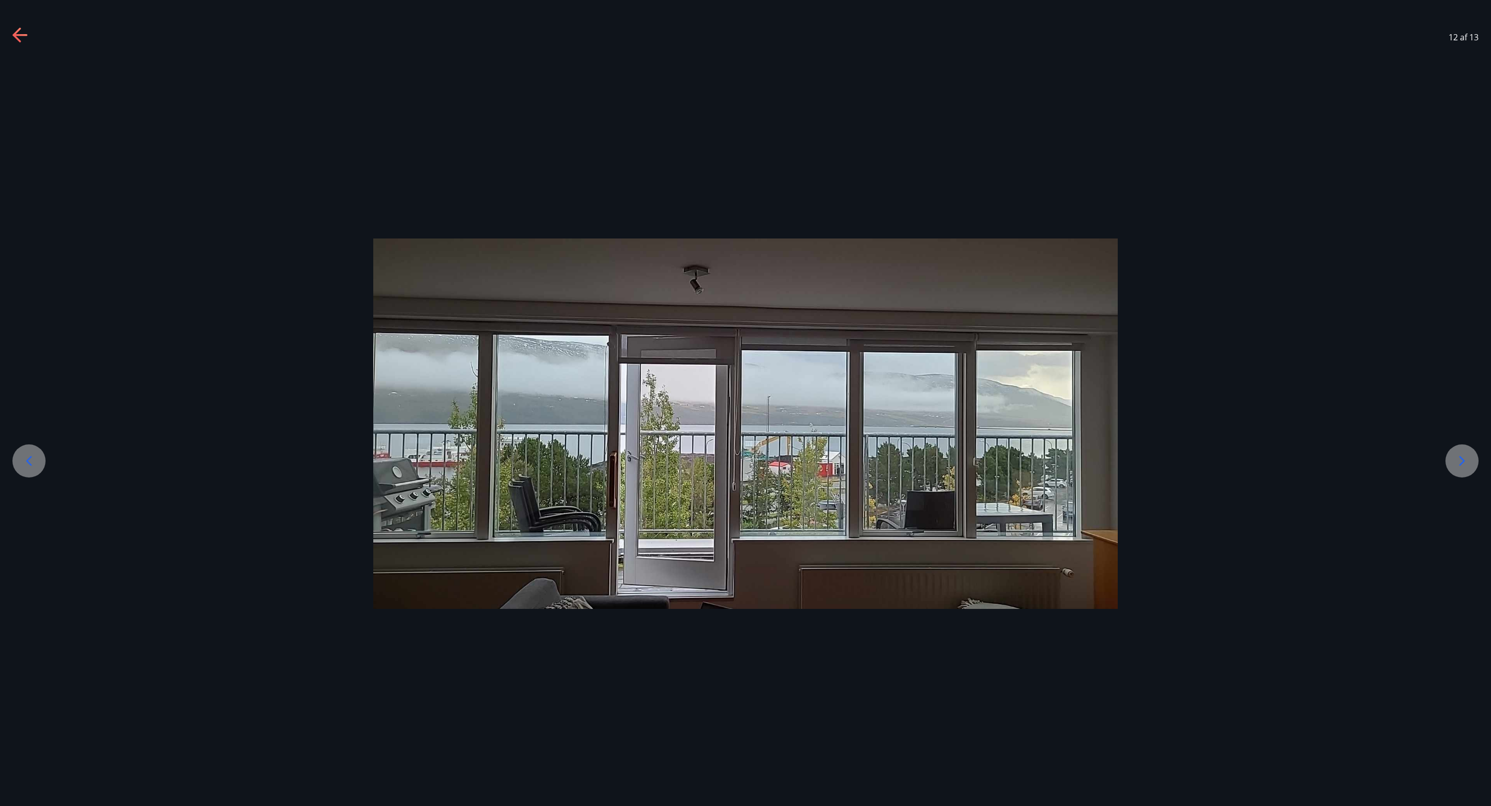
click at [993, 463] on icon at bounding box center [1461, 461] width 17 height 17
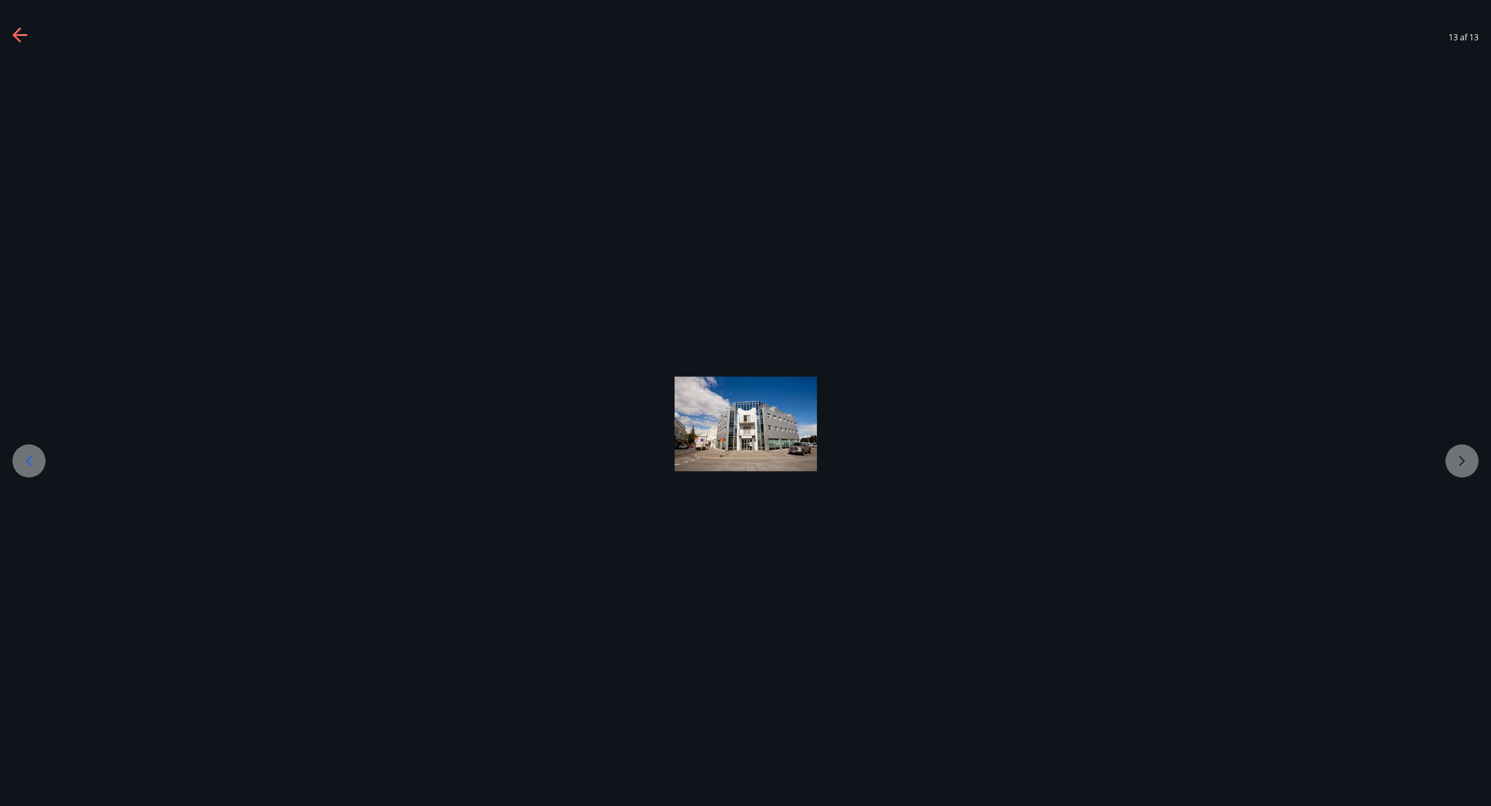
click at [993, 463] on div at bounding box center [745, 424] width 1491 height 95
click at [773, 450] on img at bounding box center [745, 424] width 142 height 95
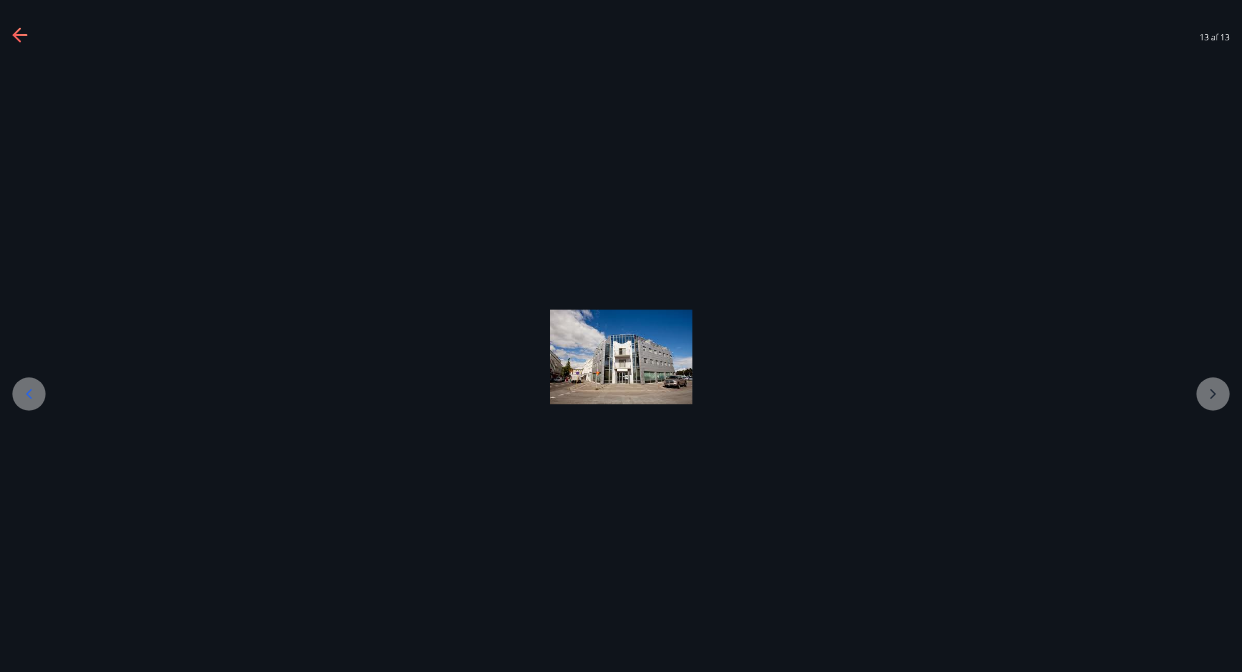
click at [17, 34] on icon at bounding box center [19, 35] width 14 height 2
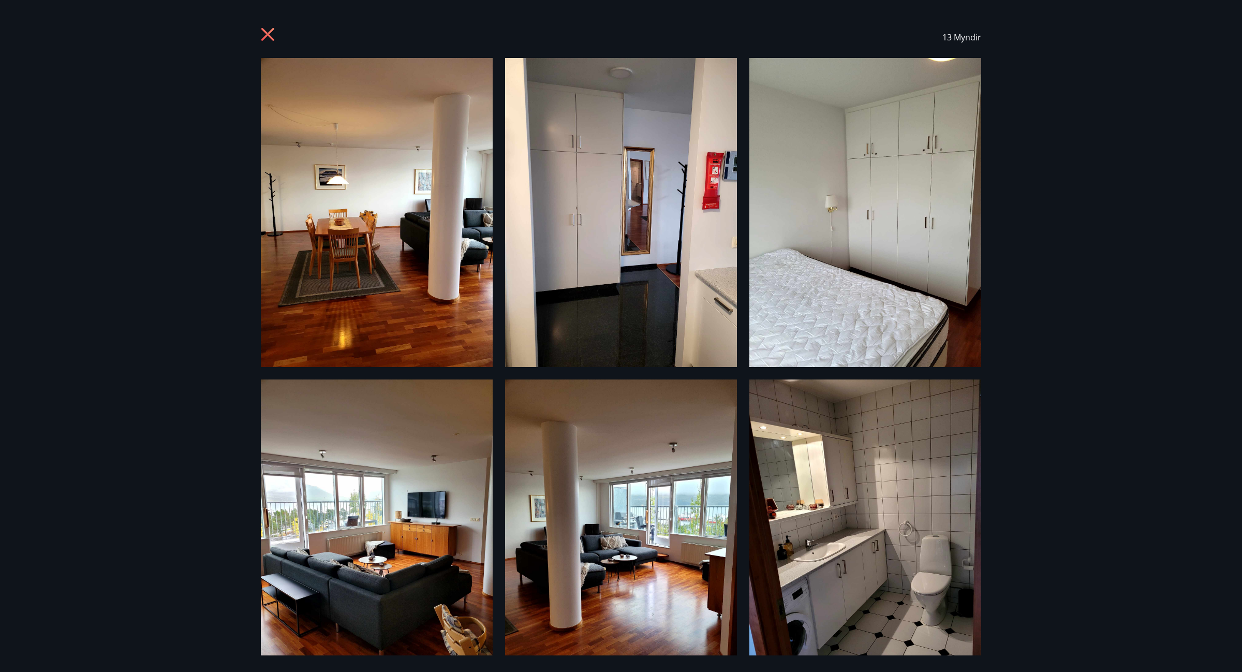
click at [272, 37] on icon at bounding box center [269, 35] width 17 height 17
